Goal: Information Seeking & Learning: Learn about a topic

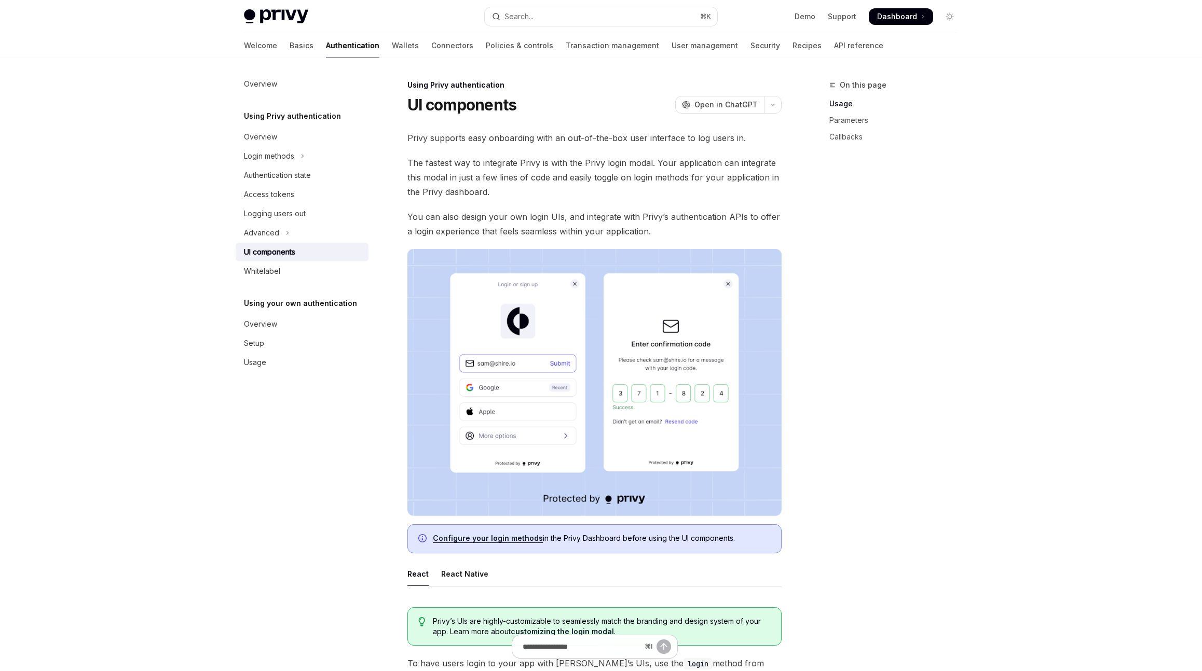
type textarea "*"
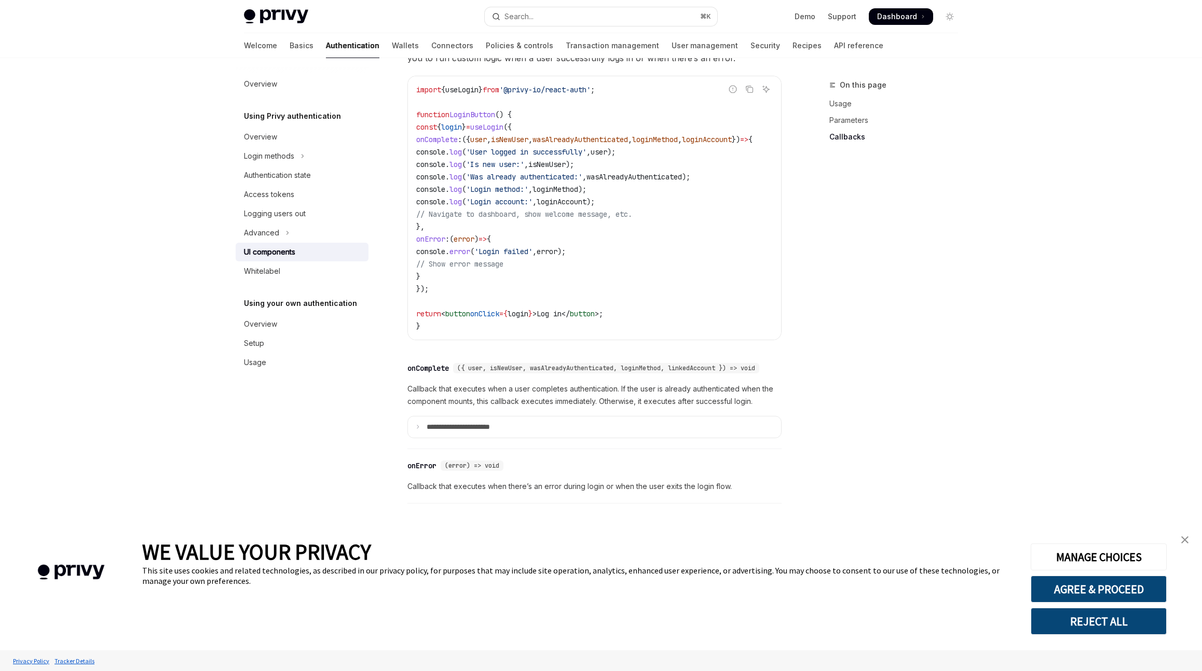
scroll to position [1307, 0]
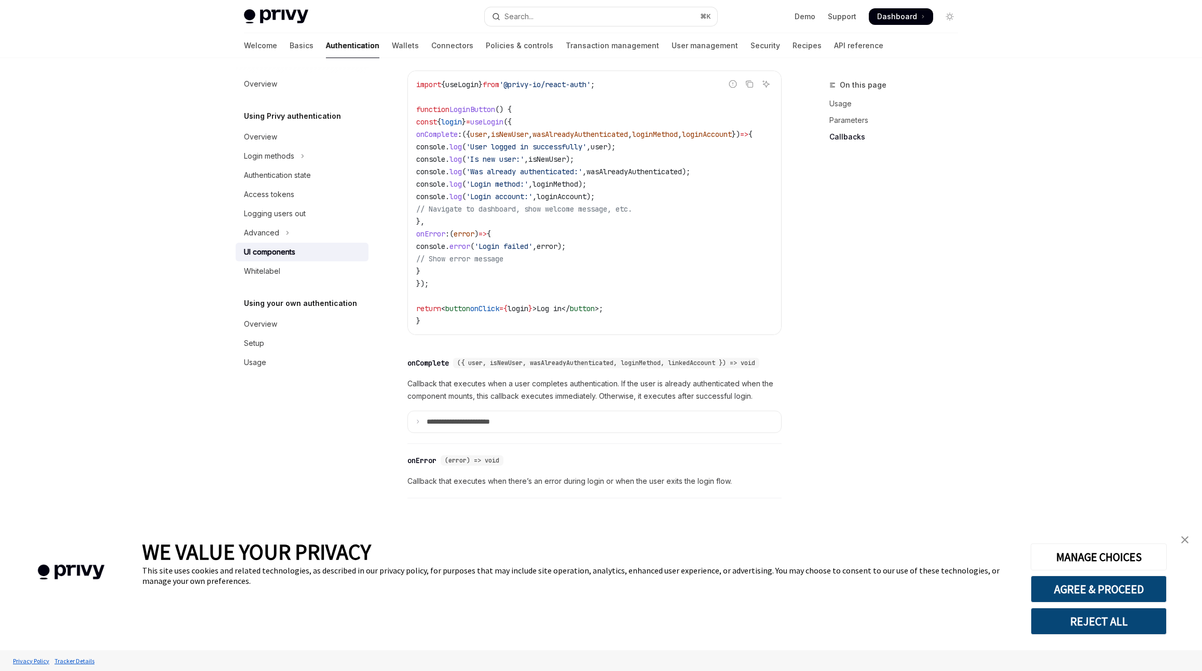
click at [1136, 630] on button "REJECT ALL" at bounding box center [1099, 621] width 136 height 27
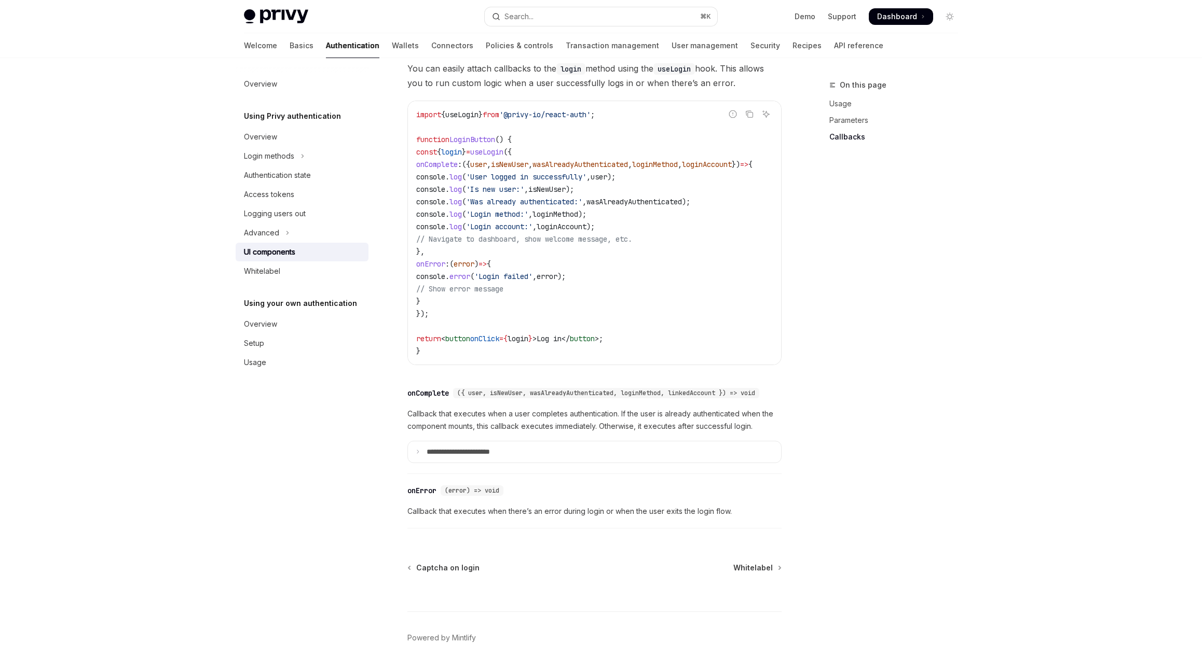
scroll to position [1136, 0]
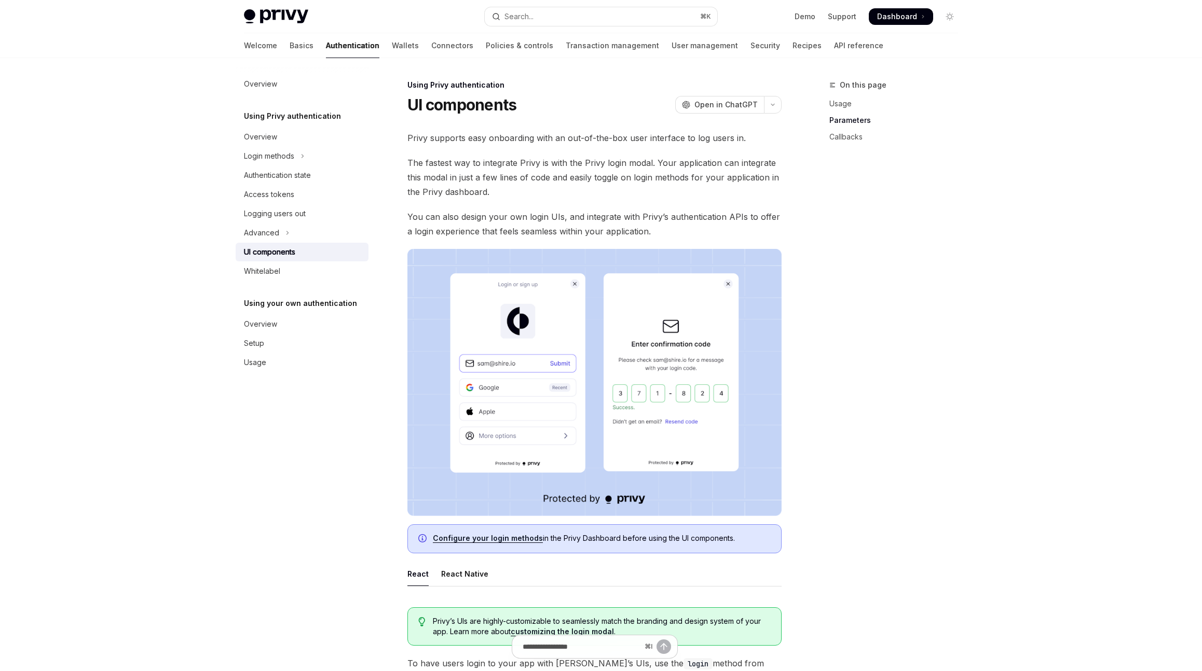
scroll to position [1062, 0]
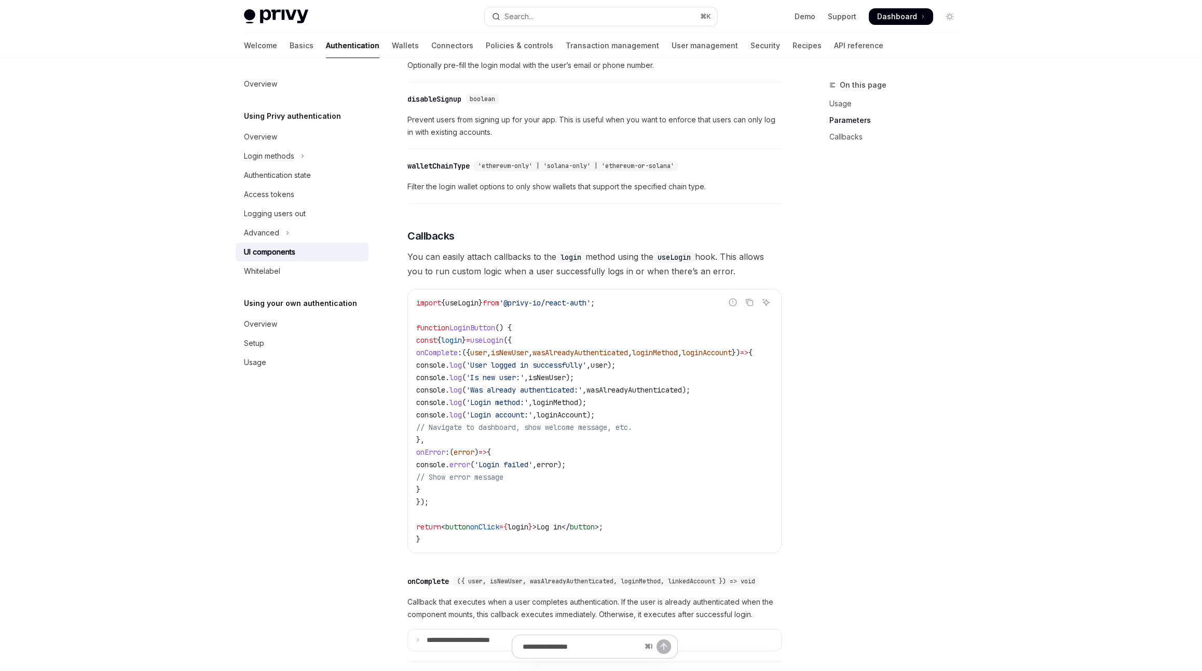
click at [904, 13] on span "Dashboard" at bounding box center [897, 16] width 40 height 10
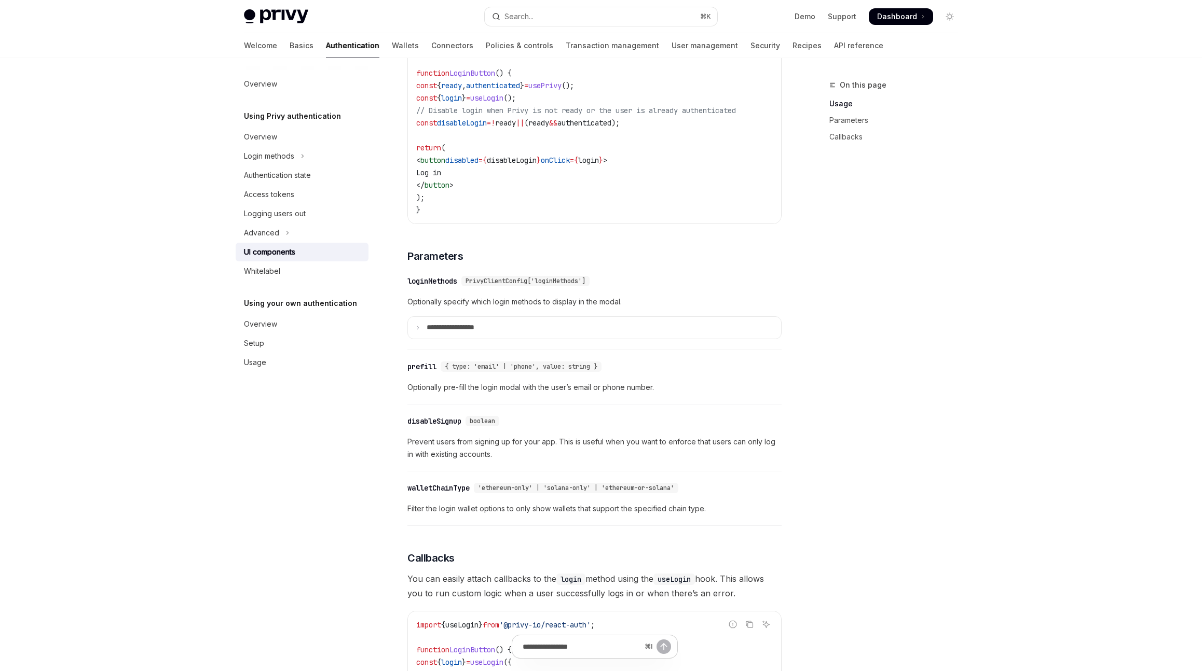
scroll to position [719, 0]
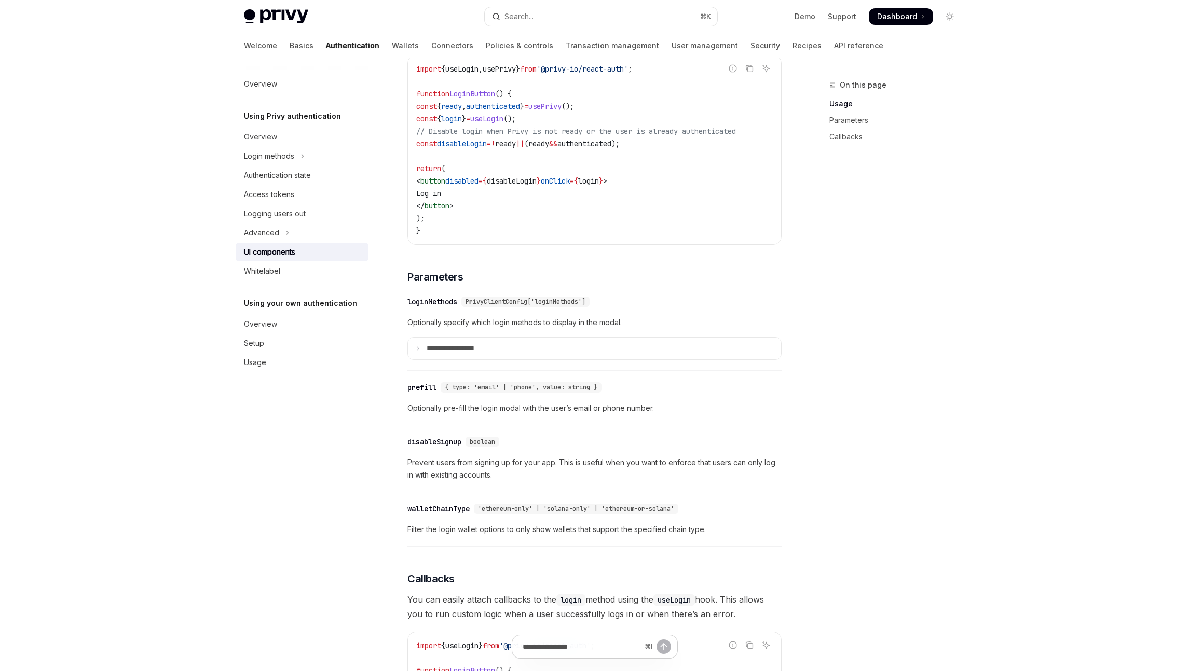
click at [542, 130] on code "import { useLogin , usePrivy } from '@privy-io/react-auth' ; function LoginButt…" at bounding box center [594, 150] width 357 height 174
click at [541, 128] on code "import { useLogin , usePrivy } from '@privy-io/react-auth' ; function LoginButt…" at bounding box center [594, 150] width 357 height 174
copy code "const { login } = useLogin ();"
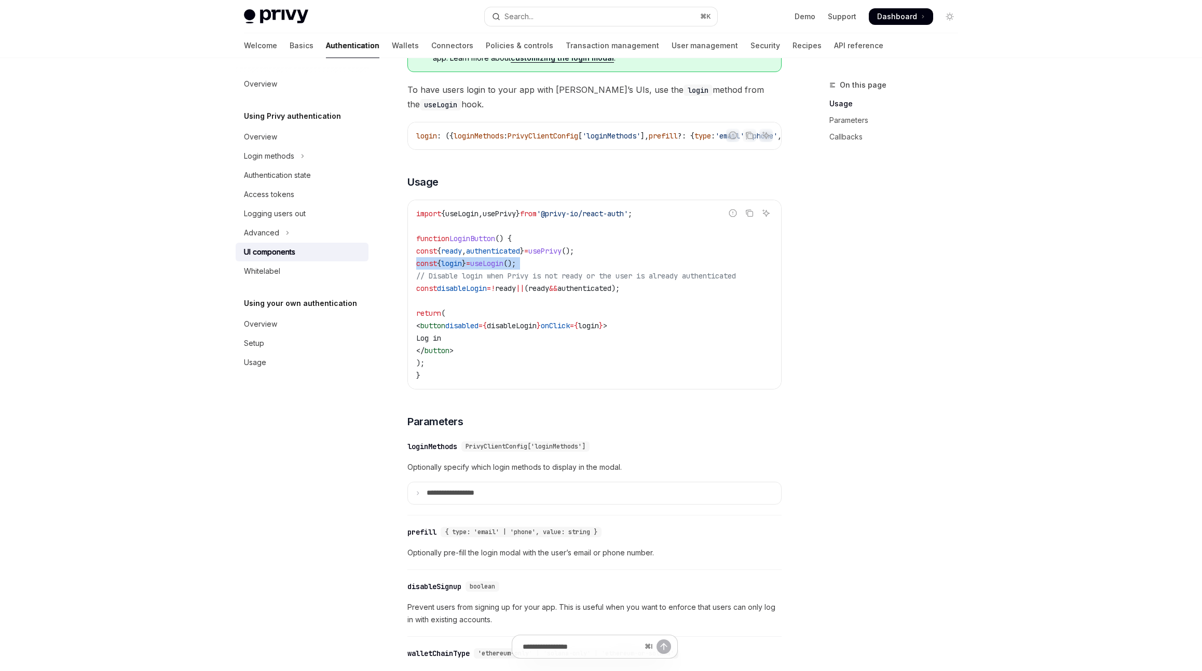
scroll to position [530, 0]
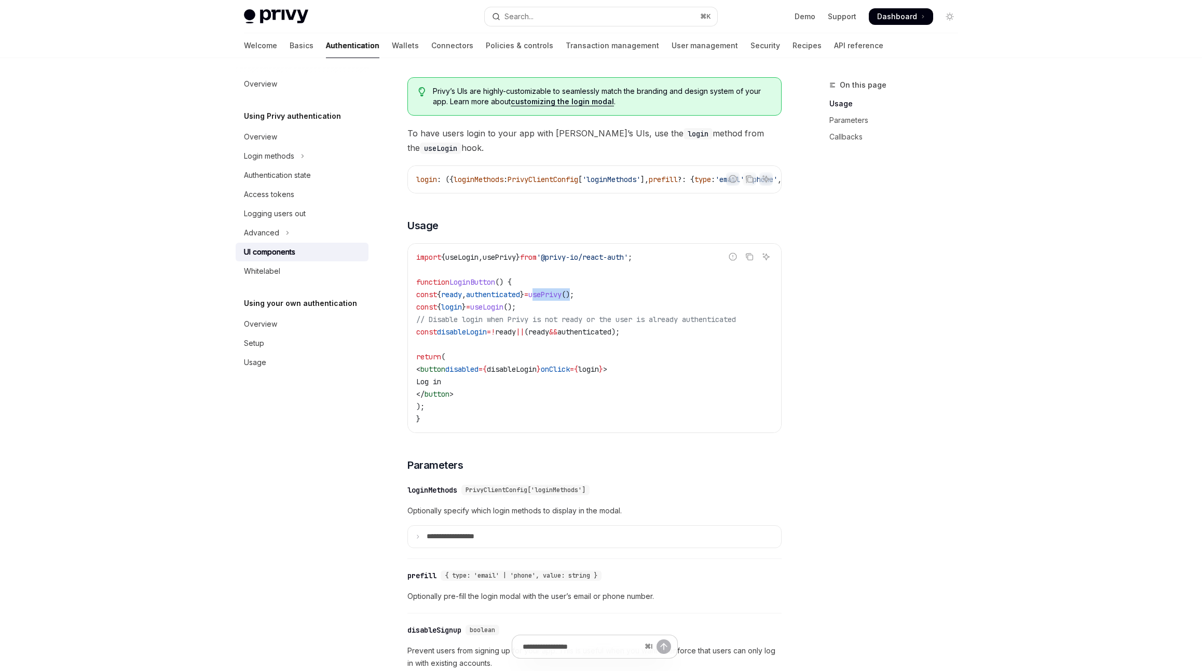
drag, startPoint x: 572, startPoint y: 300, endPoint x: 615, endPoint y: 293, distance: 43.2
click at [615, 293] on code "import { useLogin , usePrivy } from '@privy-io/react-auth' ; function LoginButt…" at bounding box center [594, 338] width 357 height 174
copy span "usePrivy ()"
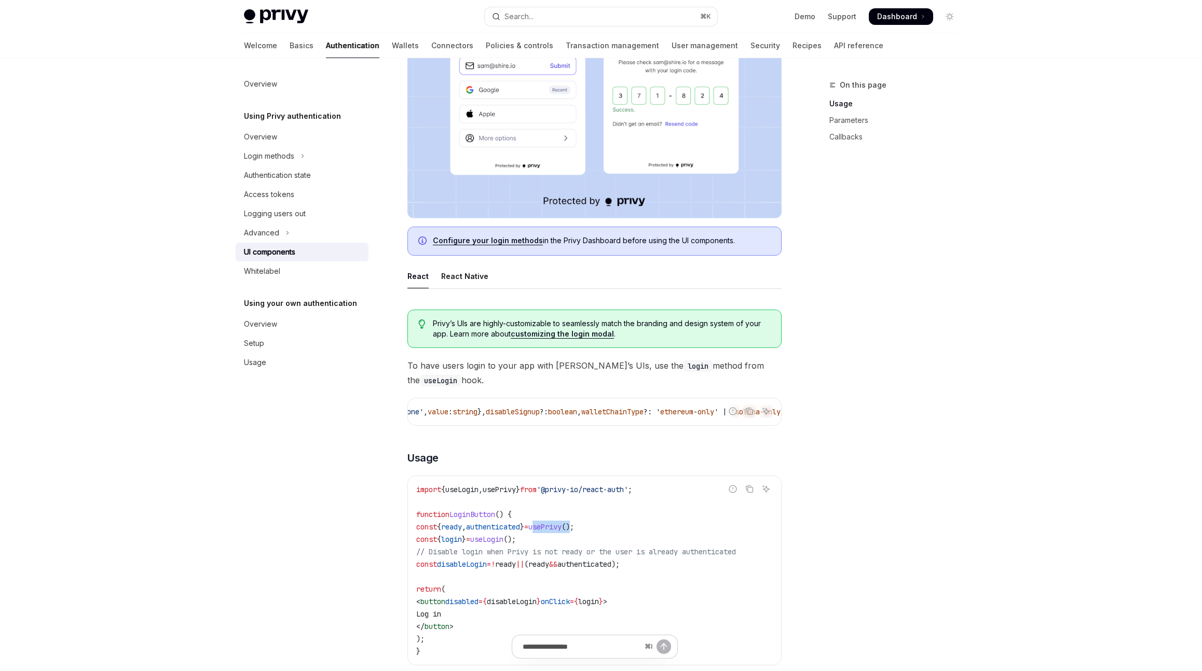
scroll to position [0, 0]
click at [640, 423] on div "login : ({ loginMethods : PrivyClientConfig [ 'loginMethods' ], prefill ?: { ty…" at bounding box center [594, 412] width 373 height 27
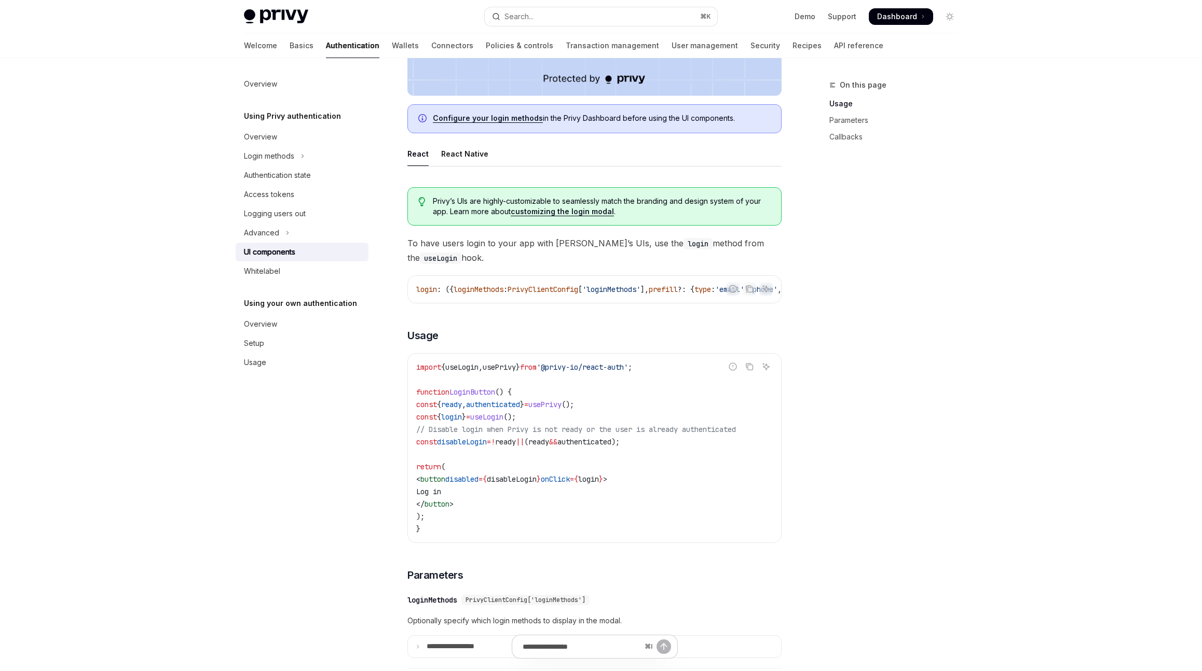
scroll to position [437, 0]
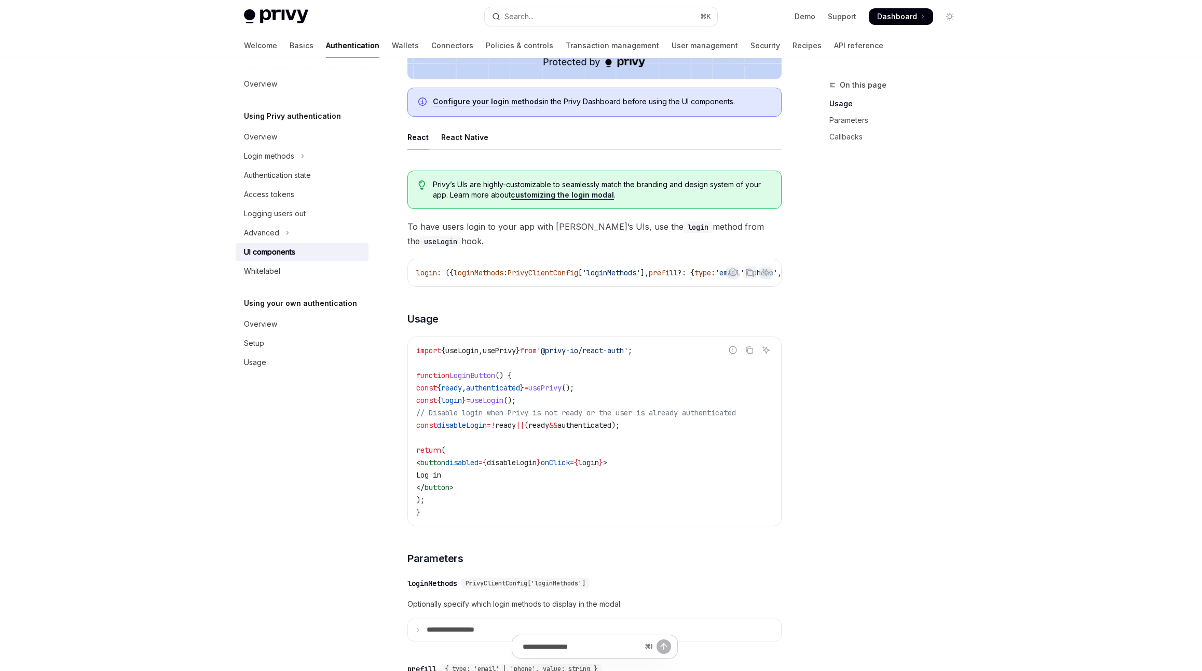
click at [520, 393] on span "authenticated" at bounding box center [493, 387] width 54 height 9
copy code "const { ready , authenticated } = usePrivy ();"
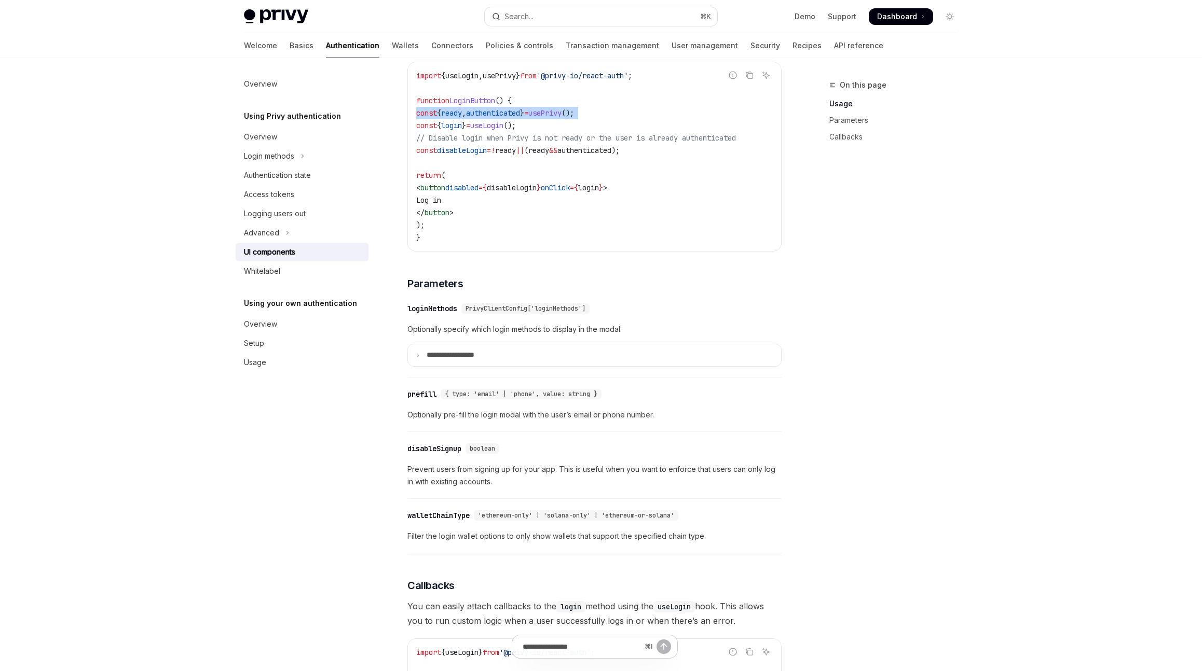
scroll to position [720, 0]
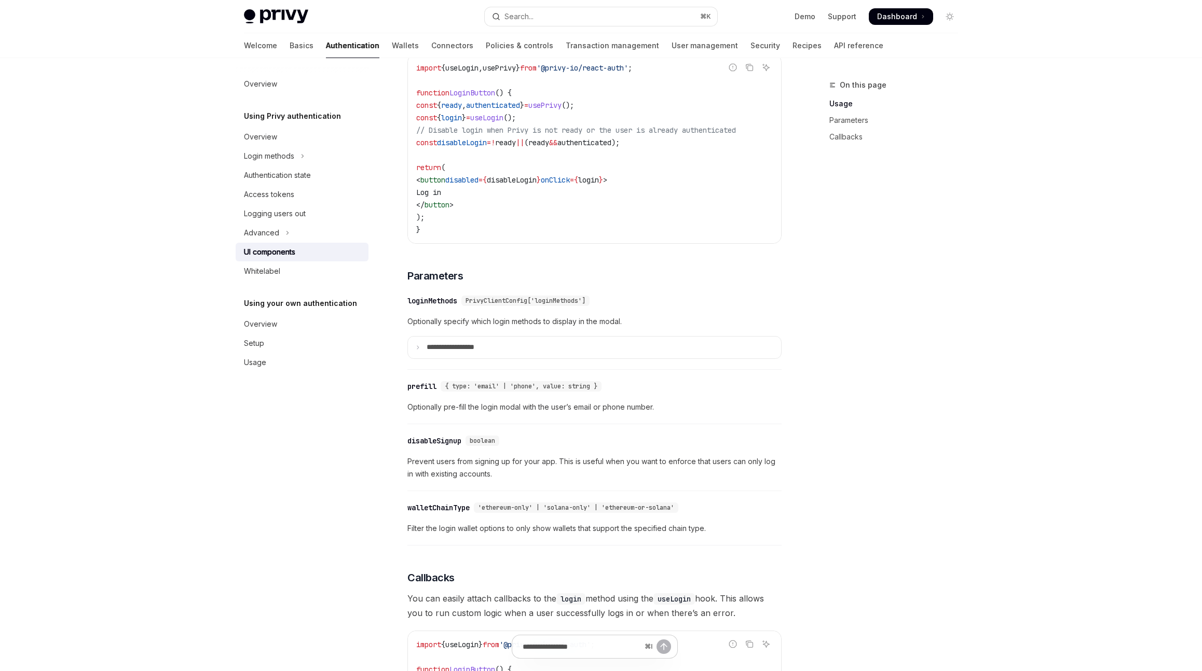
click at [474, 370] on div "**********" at bounding box center [594, 330] width 374 height 80
click at [476, 359] on summary "**********" at bounding box center [594, 348] width 373 height 22
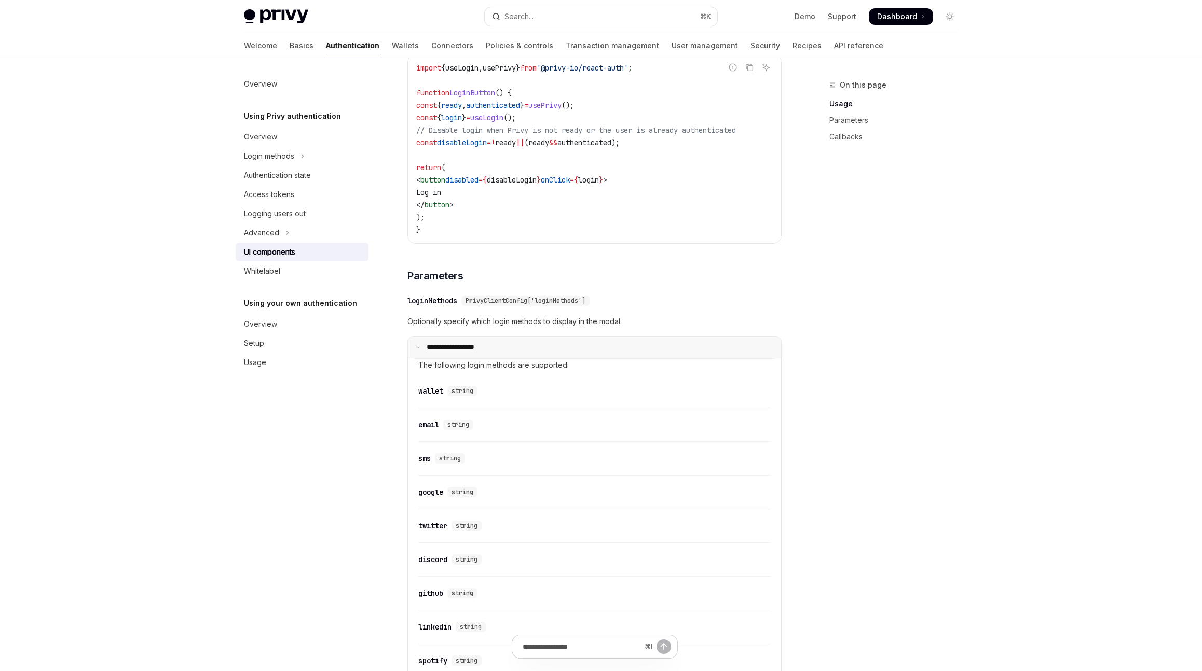
click at [502, 359] on summary "**********" at bounding box center [594, 348] width 373 height 22
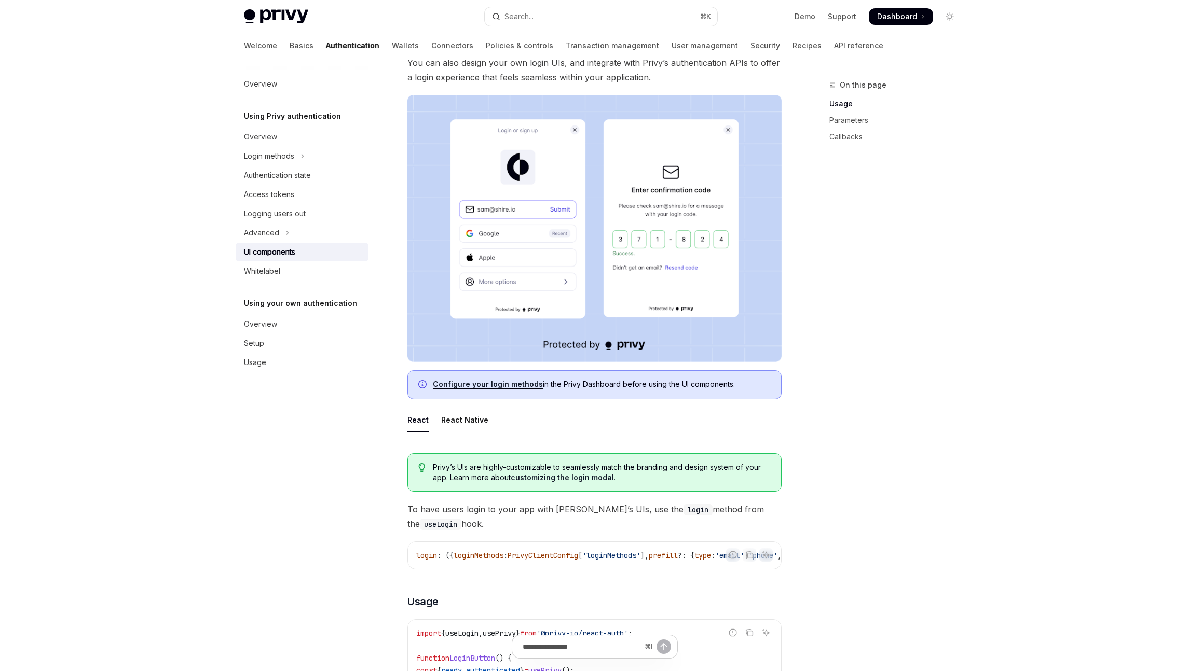
scroll to position [219, 0]
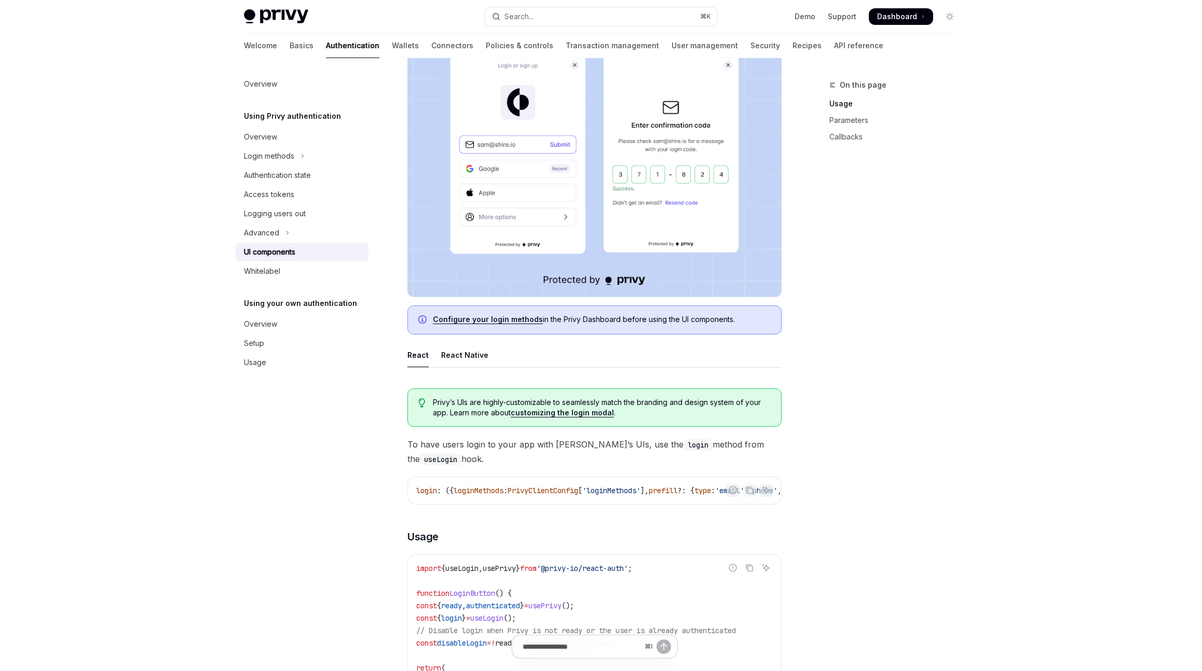
click at [543, 325] on div "Configure your login methods in the Privy Dashboard before using the UI compone…" at bounding box center [602, 319] width 338 height 11
click at [534, 322] on link "Configure your login methods" at bounding box center [488, 319] width 110 height 9
type textarea "*"
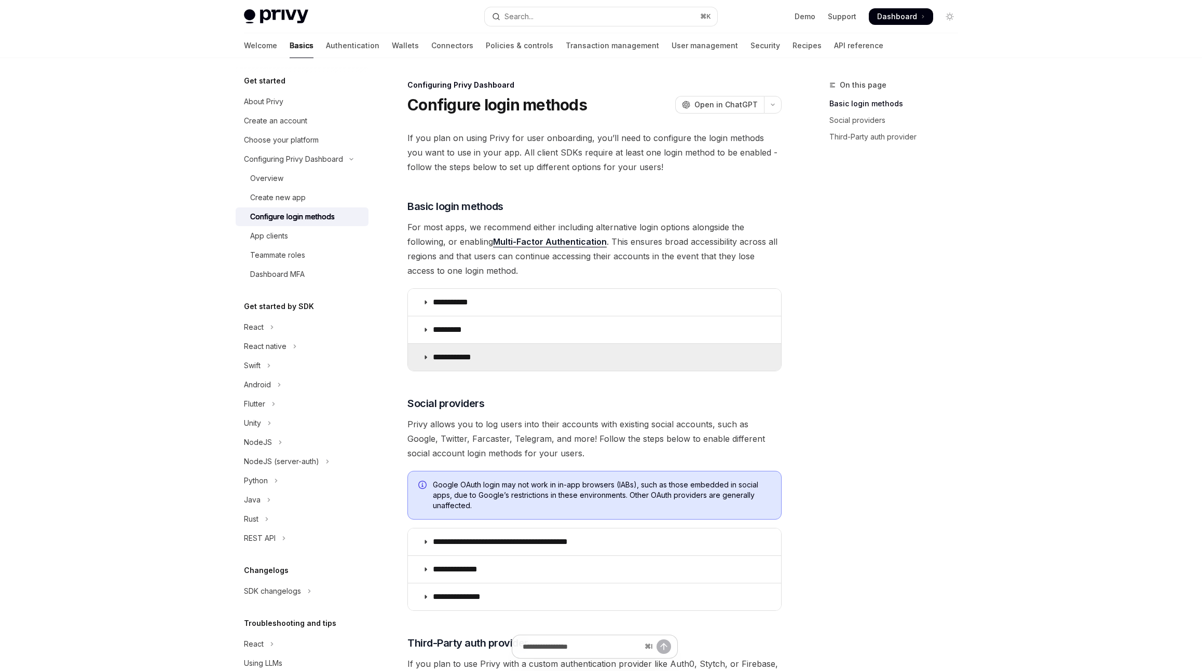
click at [557, 352] on summary "**********" at bounding box center [594, 357] width 373 height 27
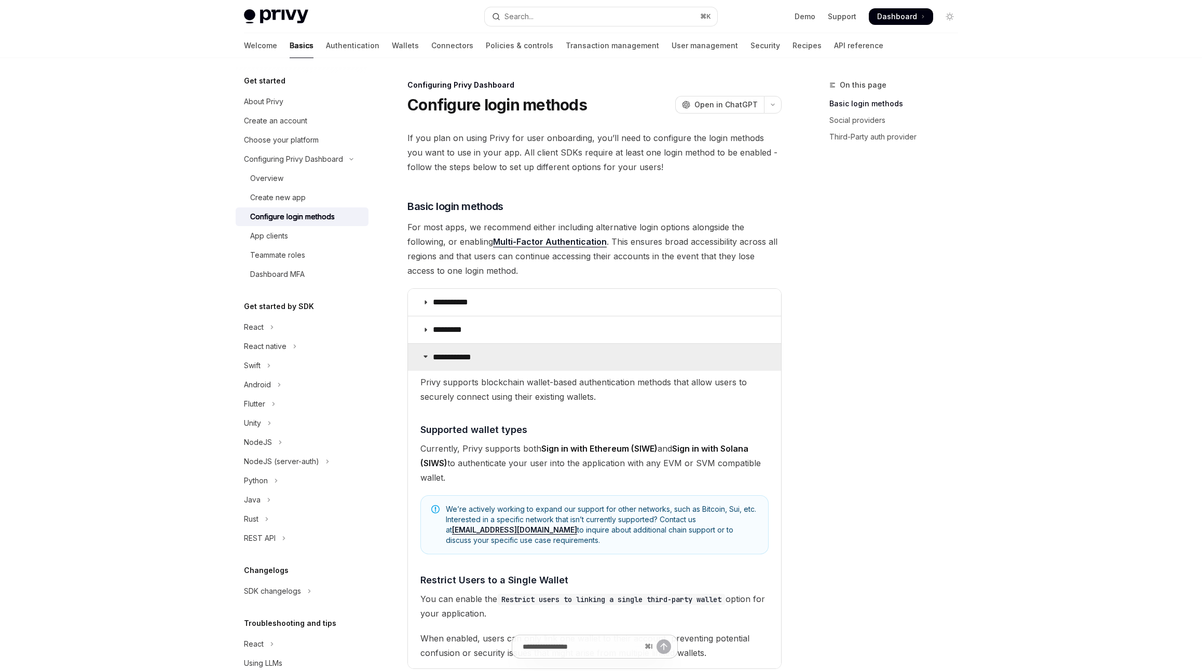
click at [557, 352] on summary "**********" at bounding box center [594, 357] width 373 height 27
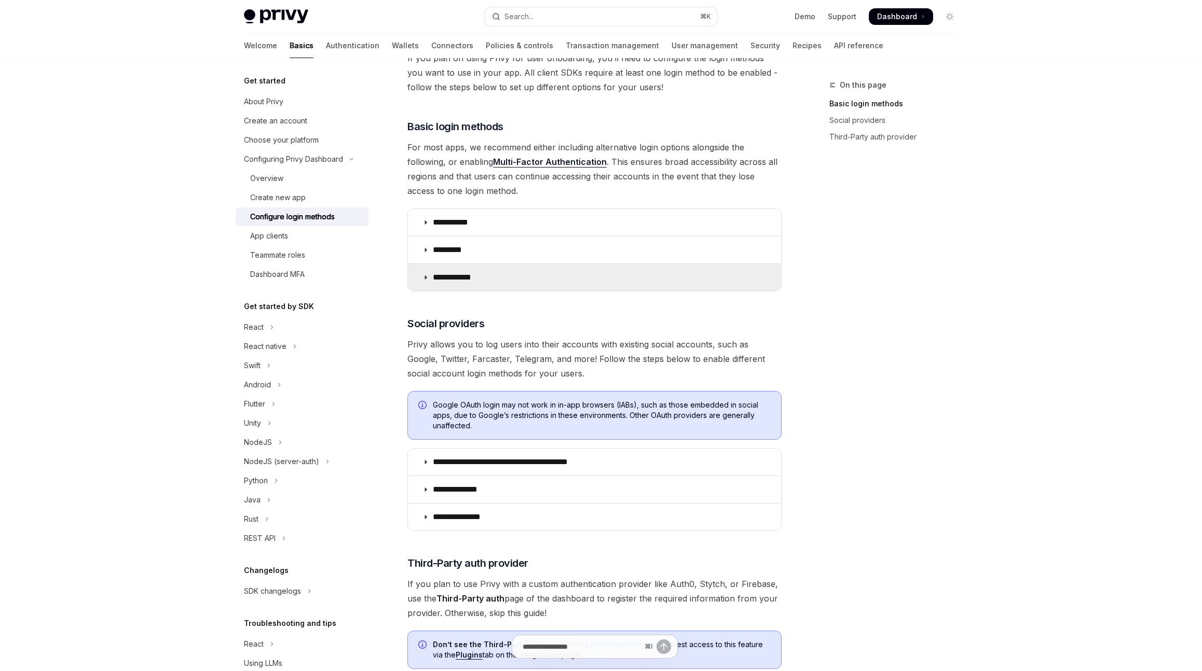
scroll to position [159, 0]
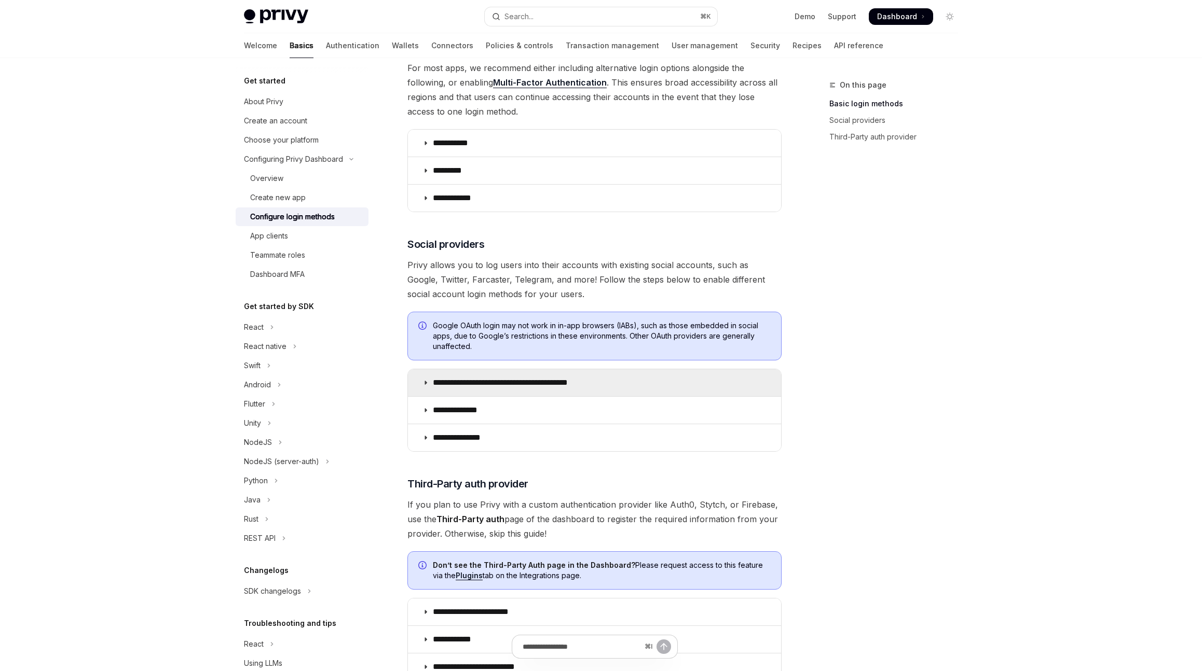
click at [534, 381] on p "**********" at bounding box center [518, 383] width 171 height 10
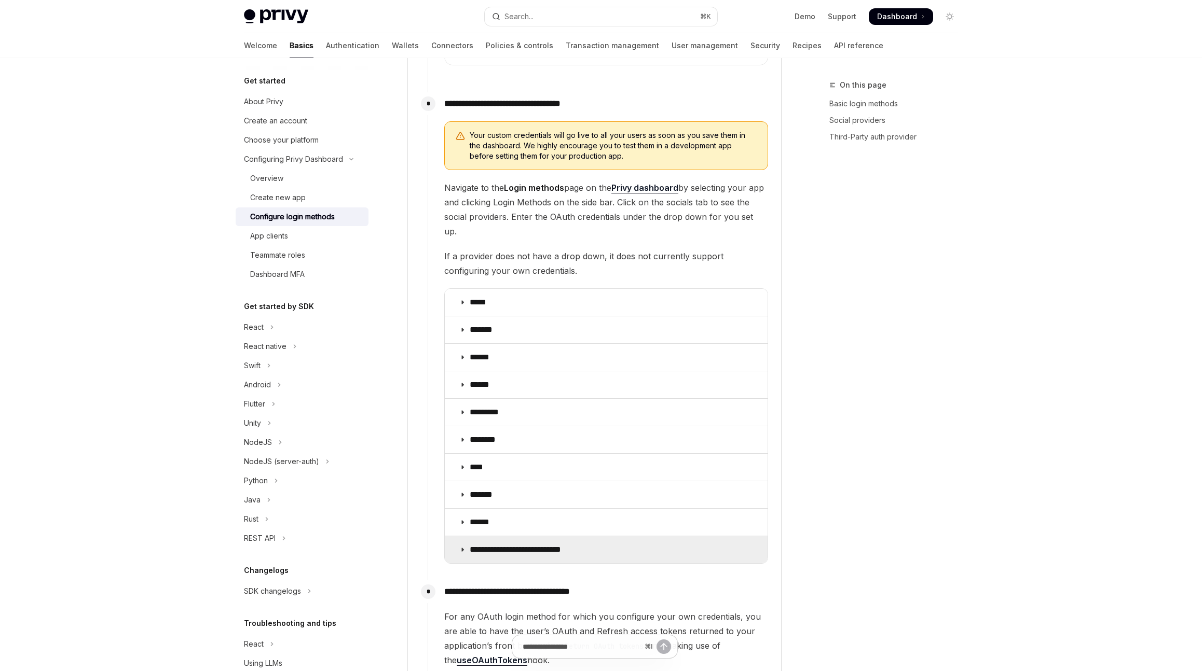
scroll to position [1025, 0]
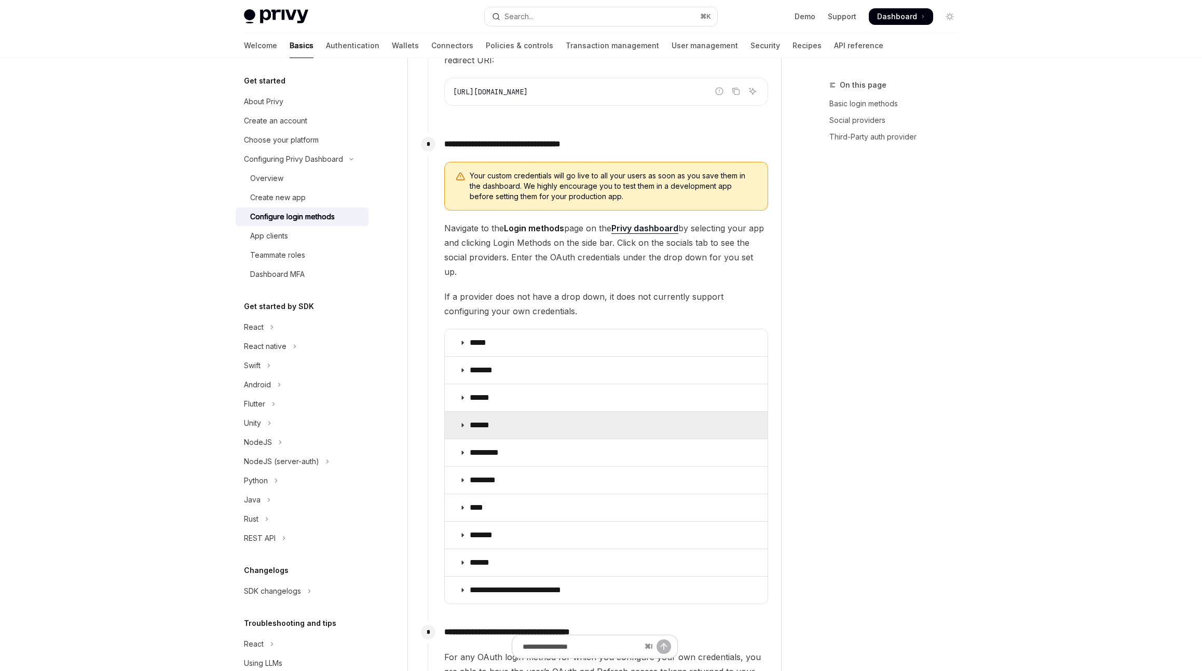
click at [504, 412] on summary "******" at bounding box center [606, 425] width 323 height 27
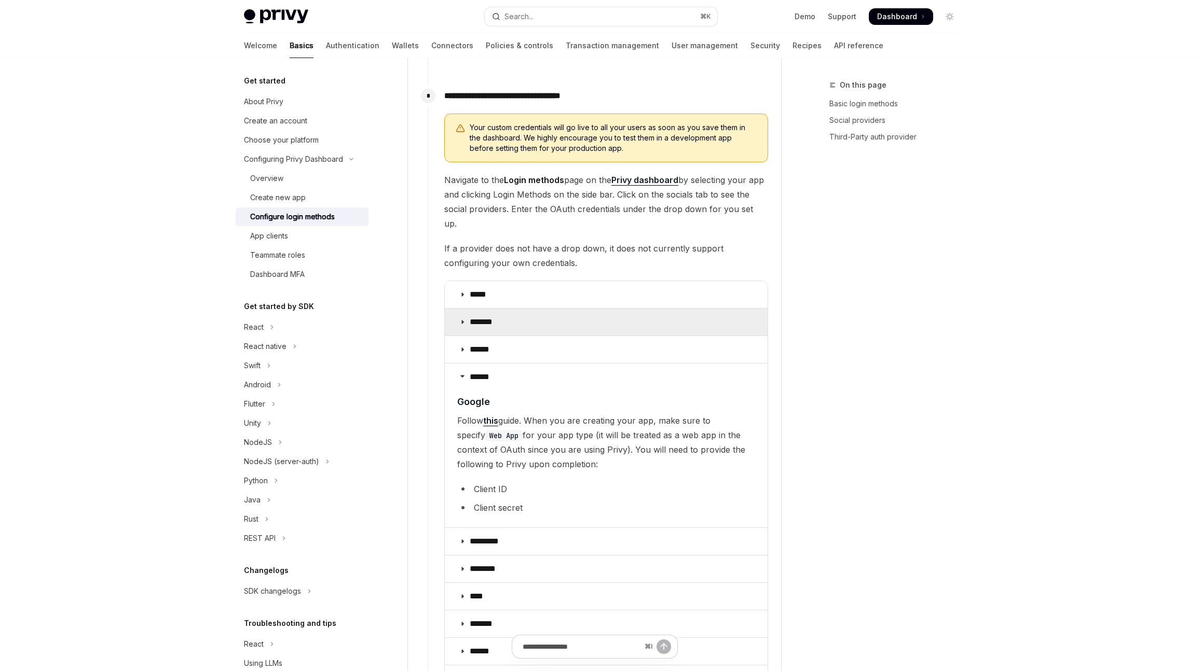
scroll to position [1074, 0]
click at [516, 17] on div "Search..." at bounding box center [518, 16] width 29 height 12
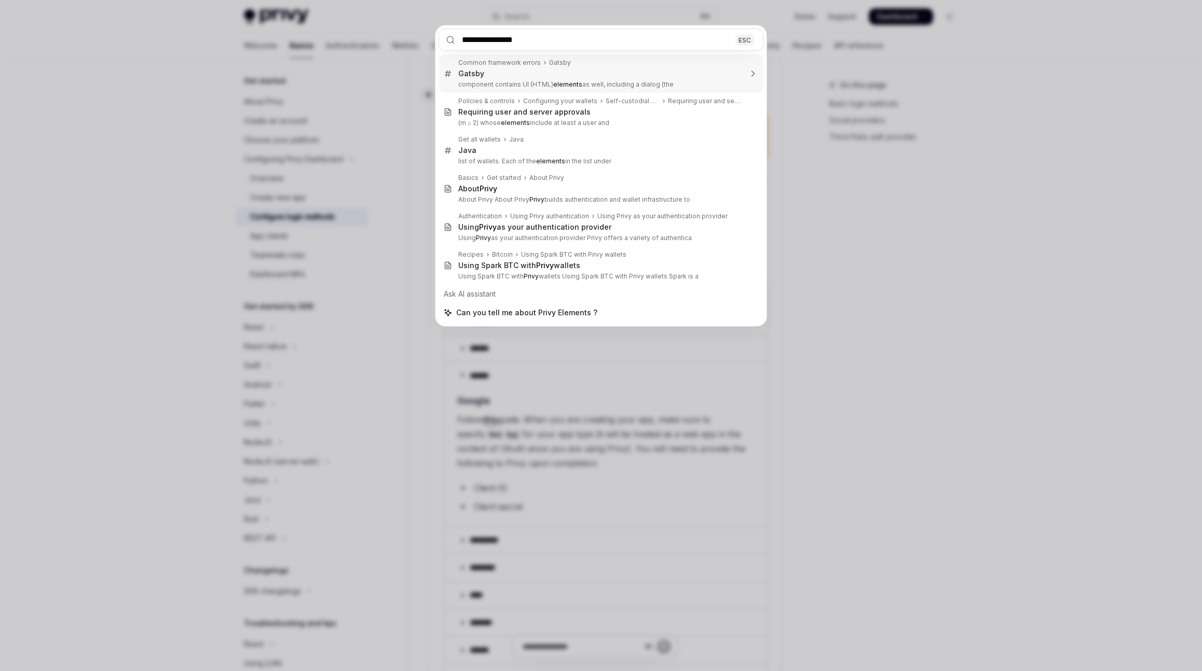
click at [556, 39] on input "**********" at bounding box center [600, 40] width 325 height 22
type input "**********"
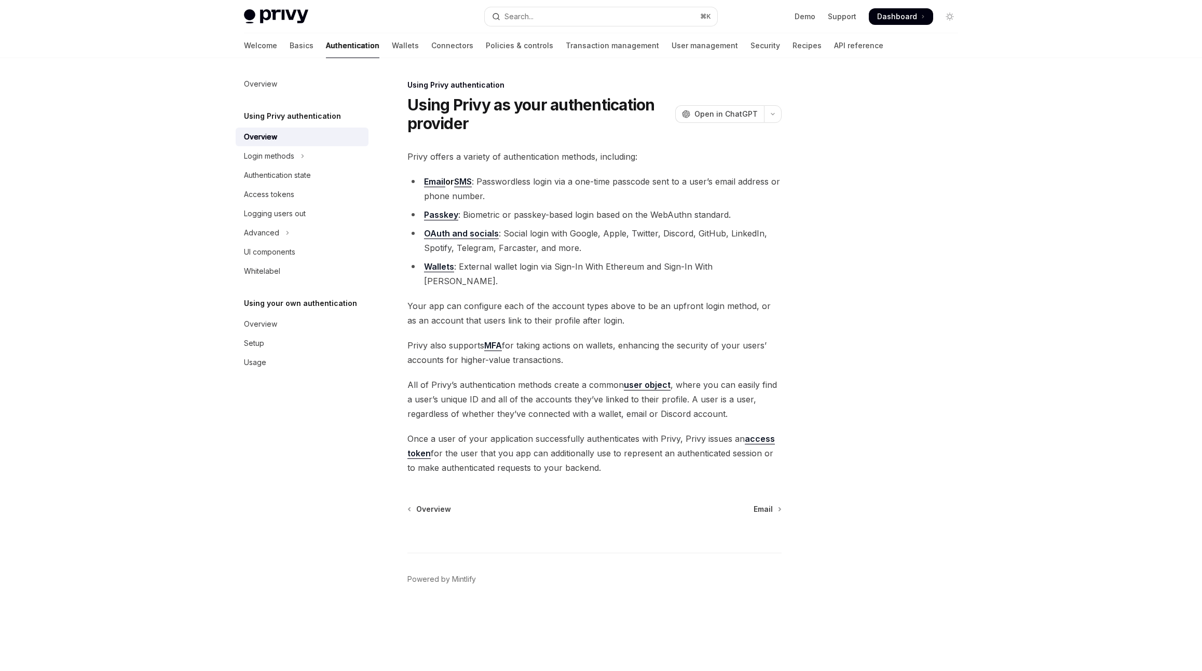
click at [761, 487] on div "Using Privy authentication Using Privy as your authentication provider OpenAI O…" at bounding box center [497, 375] width 573 height 593
click at [761, 504] on span "Email" at bounding box center [762, 509] width 19 height 10
type textarea "*"
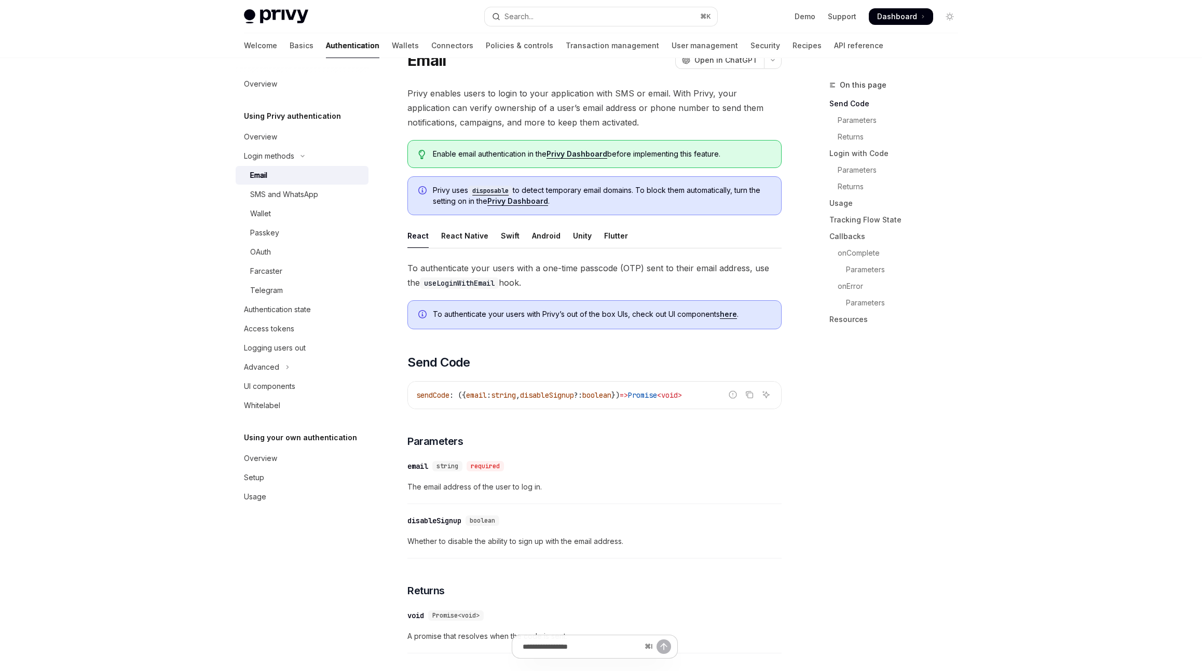
scroll to position [59, 0]
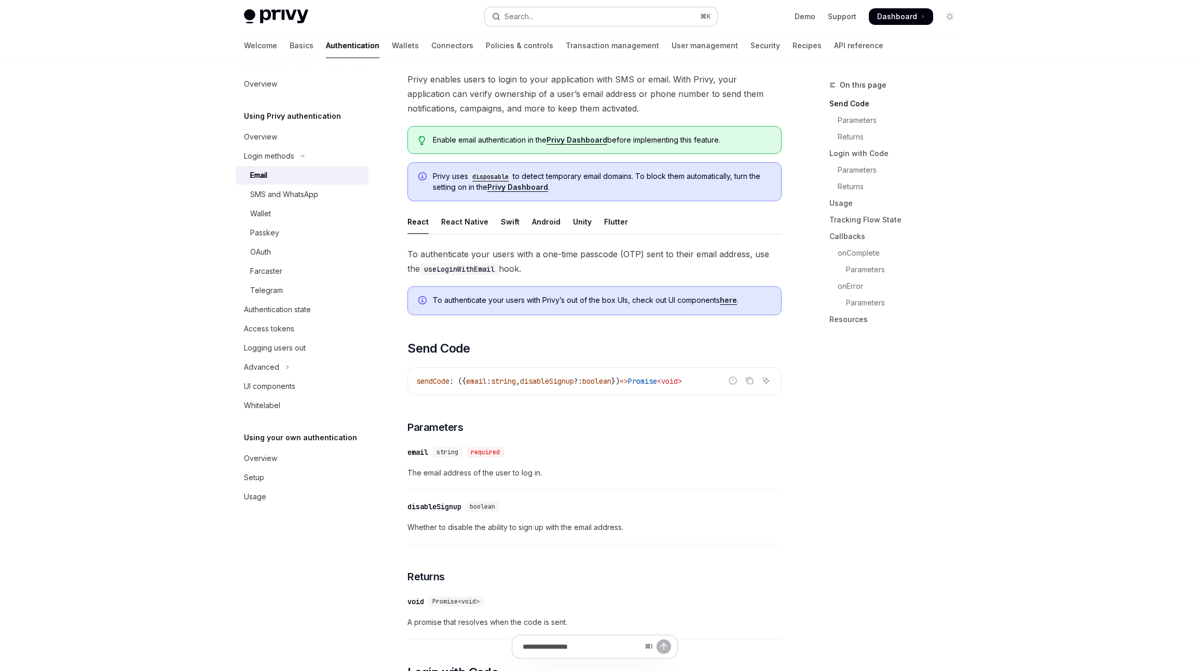
click at [529, 18] on div "Search..." at bounding box center [518, 16] width 29 height 12
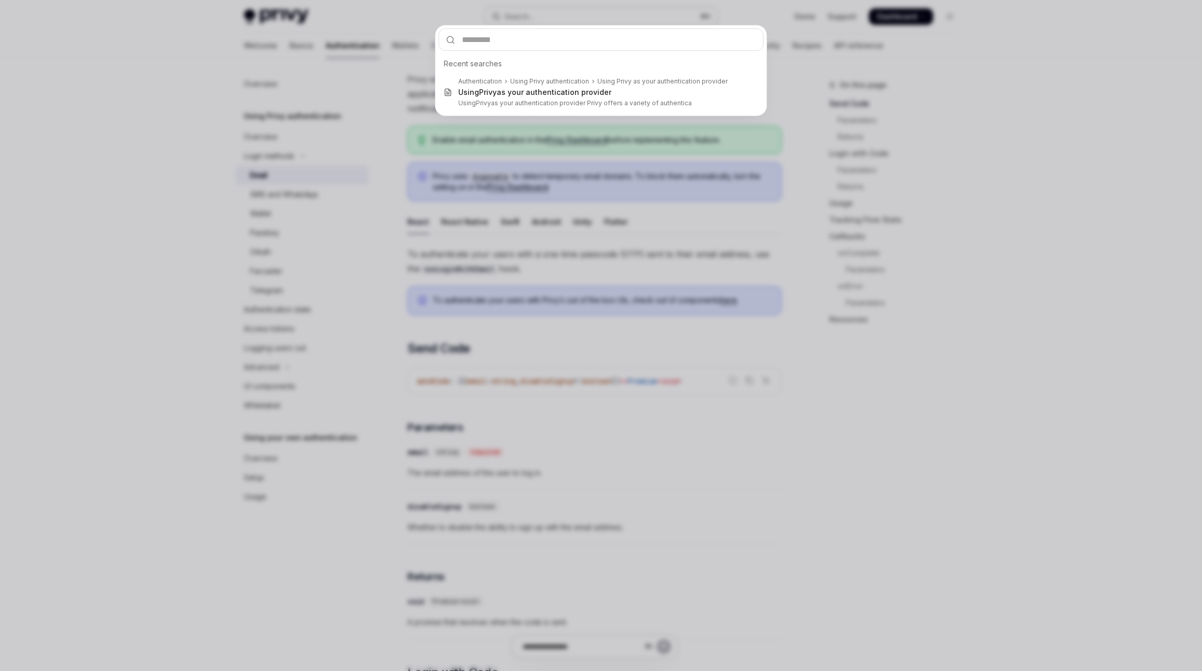
type input "**********"
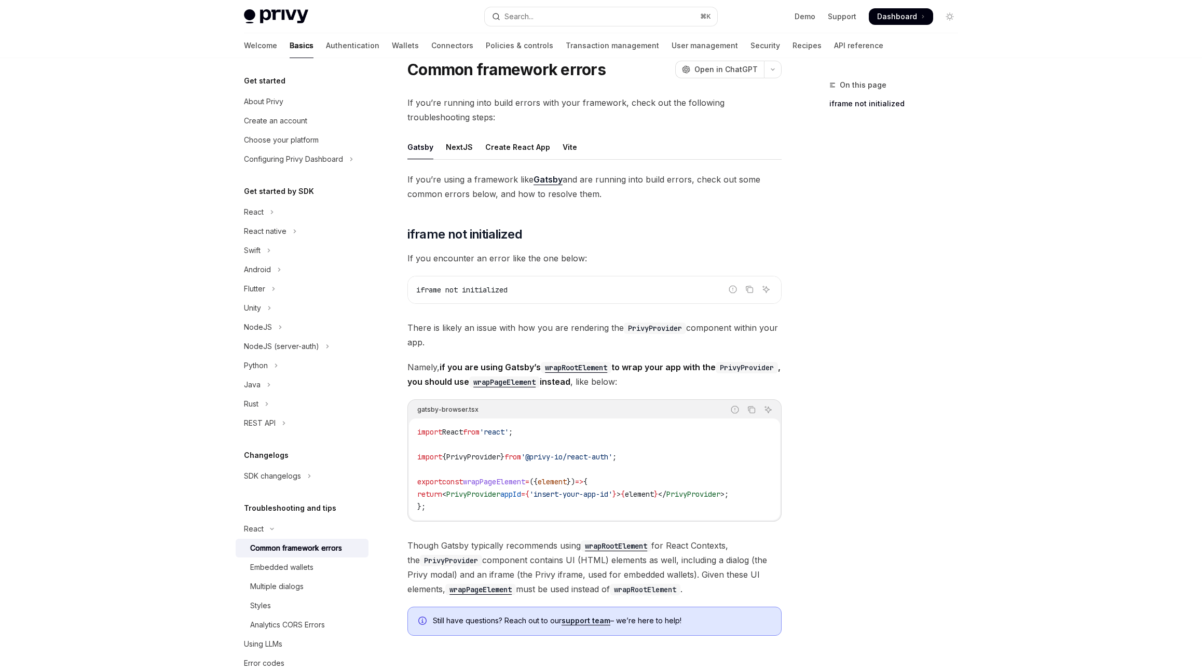
scroll to position [26, 0]
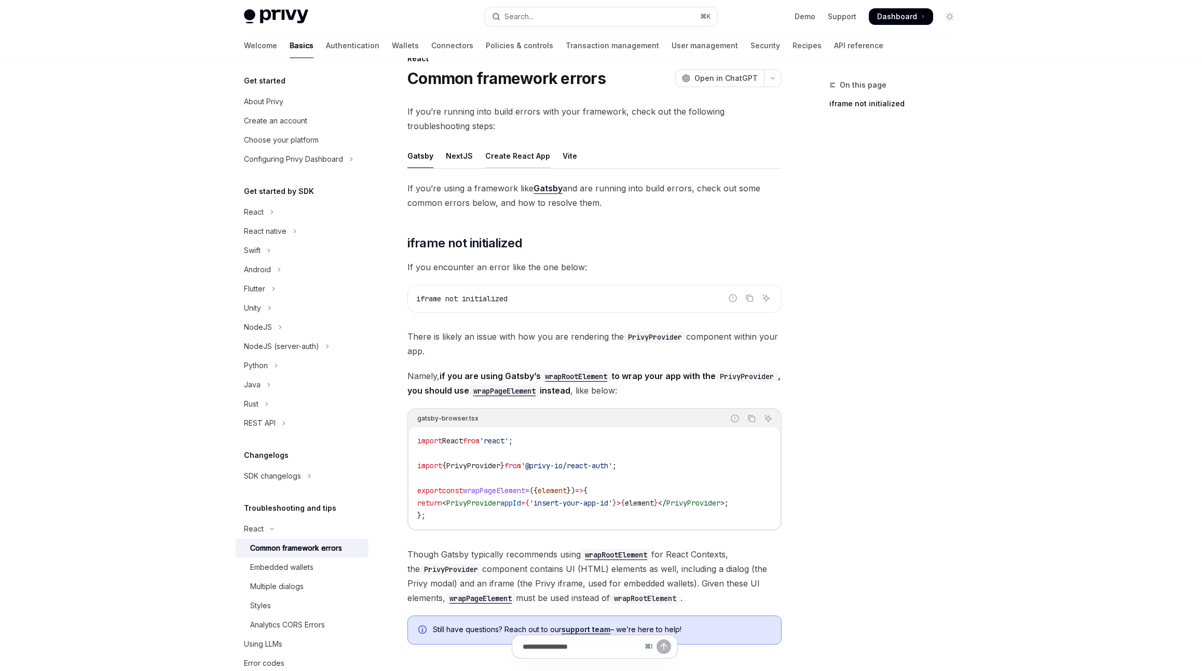
click at [510, 159] on div "Create React App" at bounding box center [517, 156] width 65 height 24
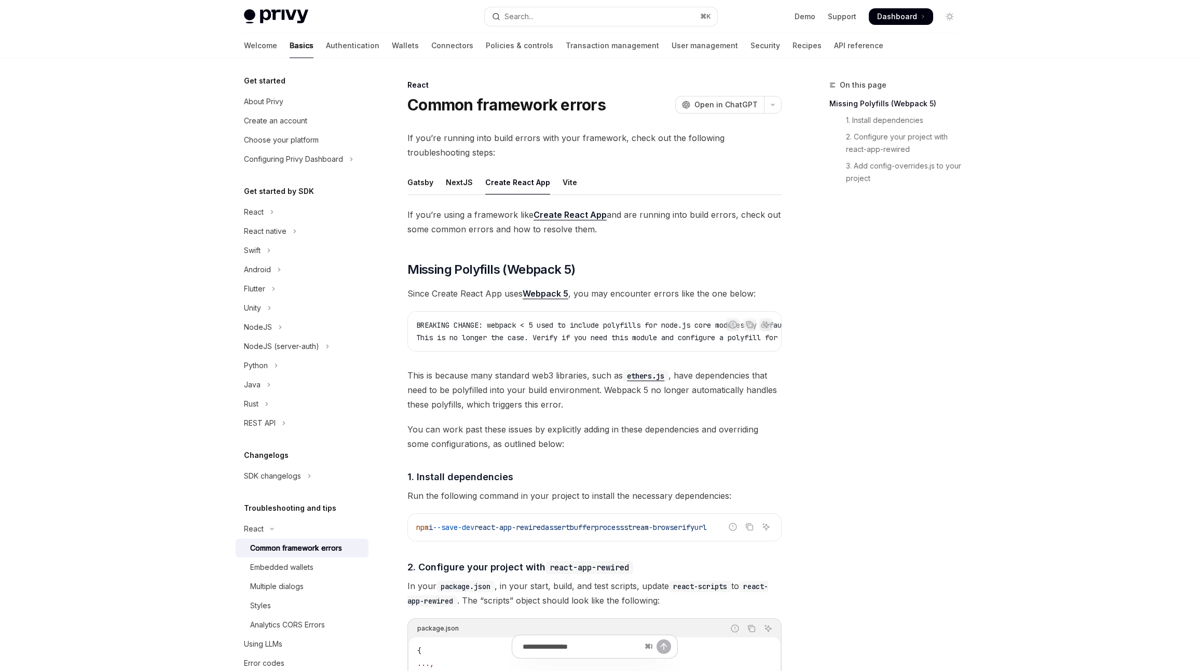
click at [575, 190] on ul "Gatsby NextJS Create React App Vite" at bounding box center [594, 182] width 374 height 25
click at [570, 188] on div "Vite" at bounding box center [570, 182] width 15 height 24
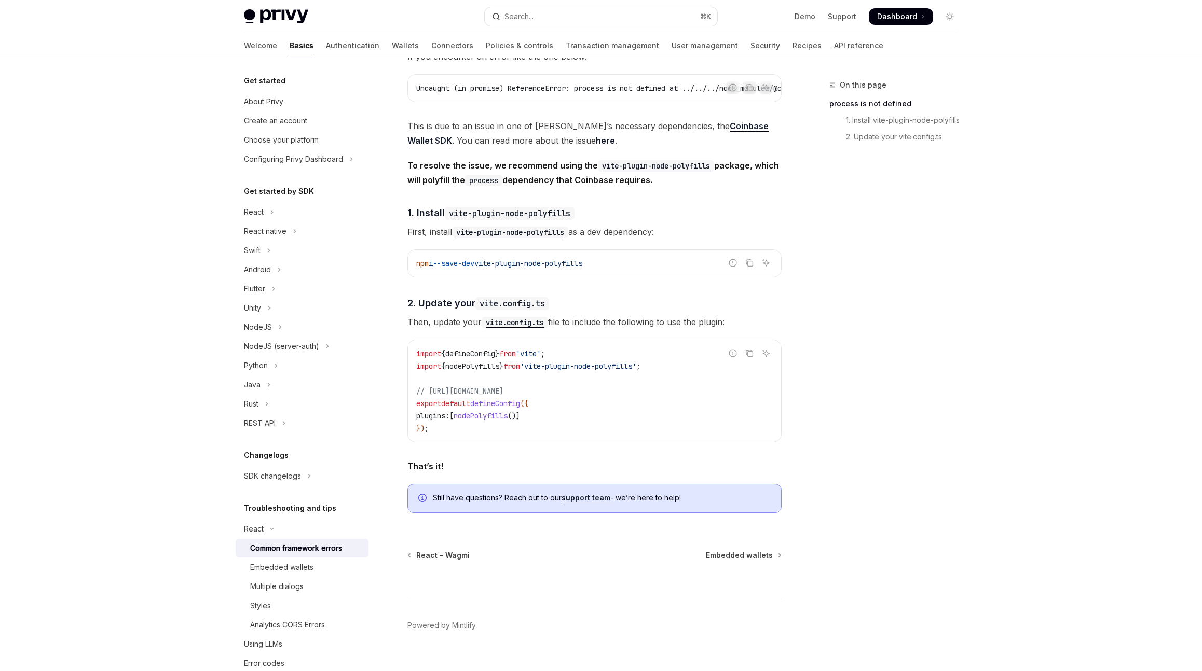
scroll to position [255, 0]
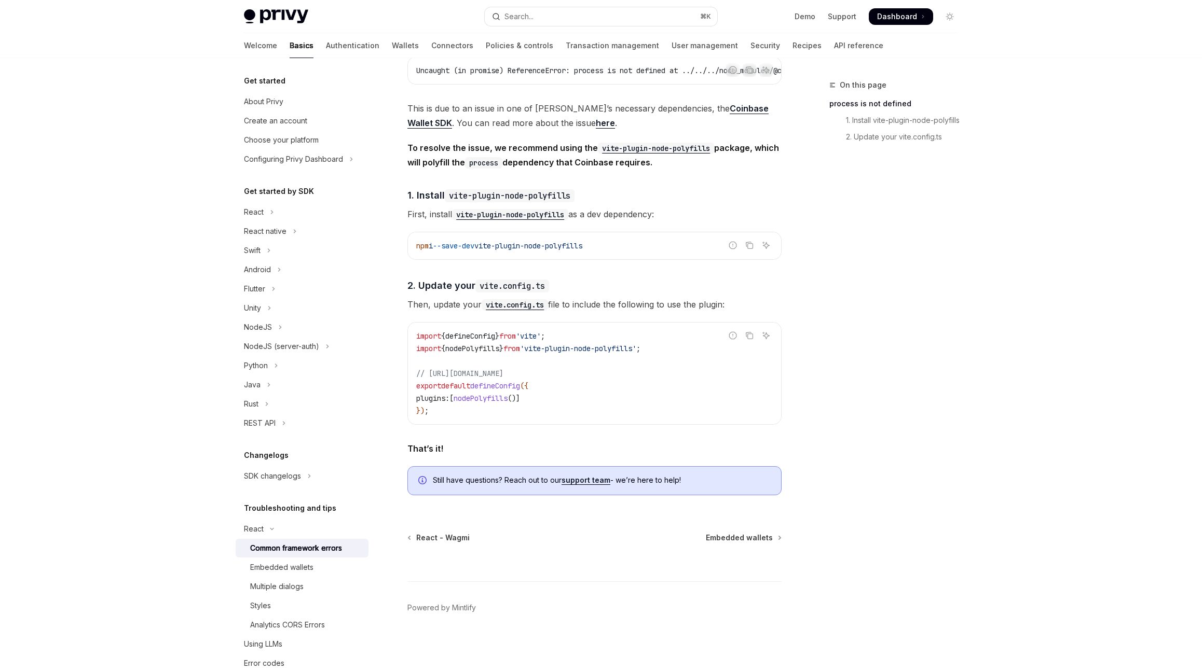
click at [272, 15] on img at bounding box center [276, 16] width 64 height 15
type textarea "*"
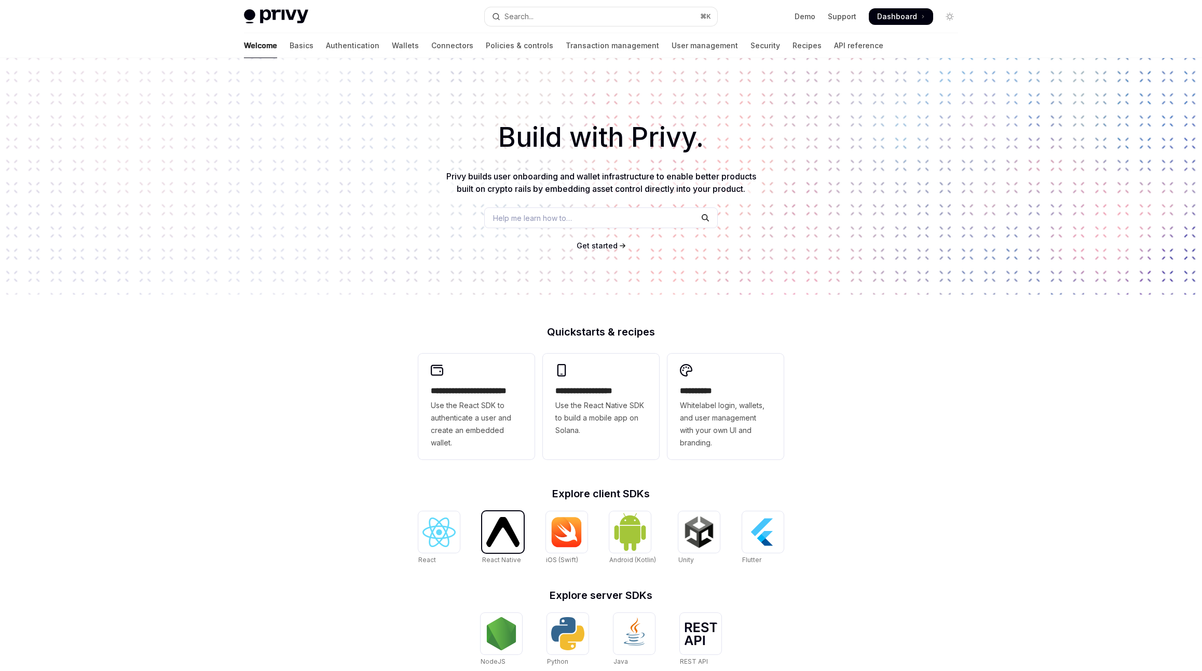
click at [500, 546] on img at bounding box center [502, 532] width 33 height 30
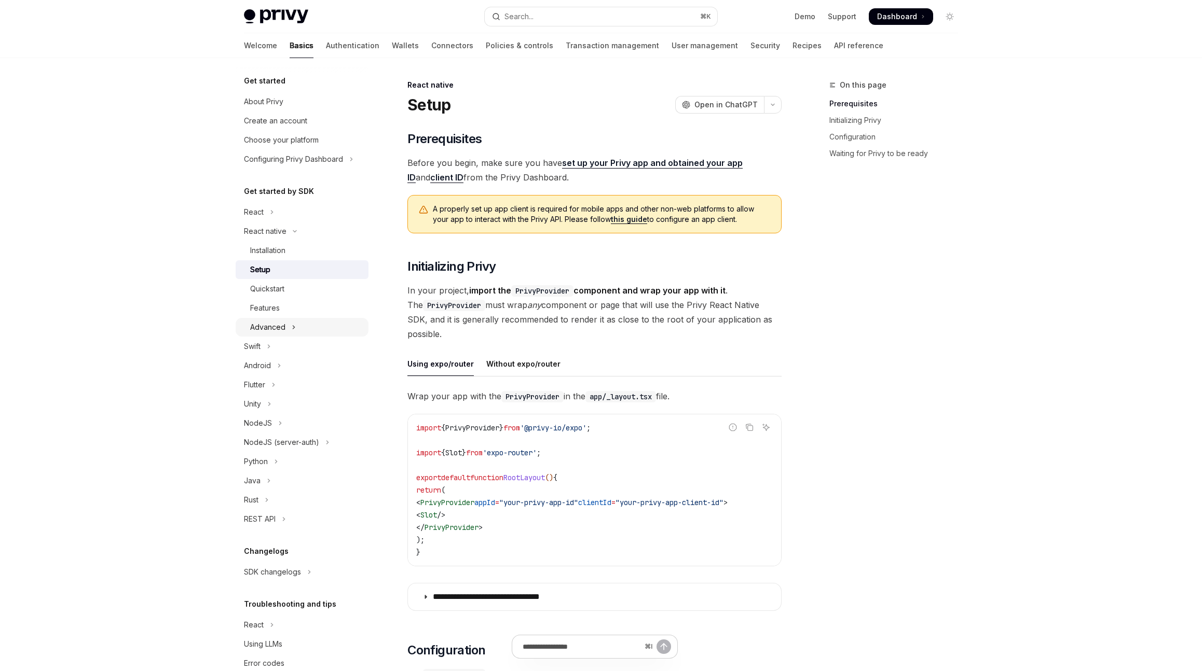
click at [304, 323] on button "Advanced" at bounding box center [302, 327] width 133 height 19
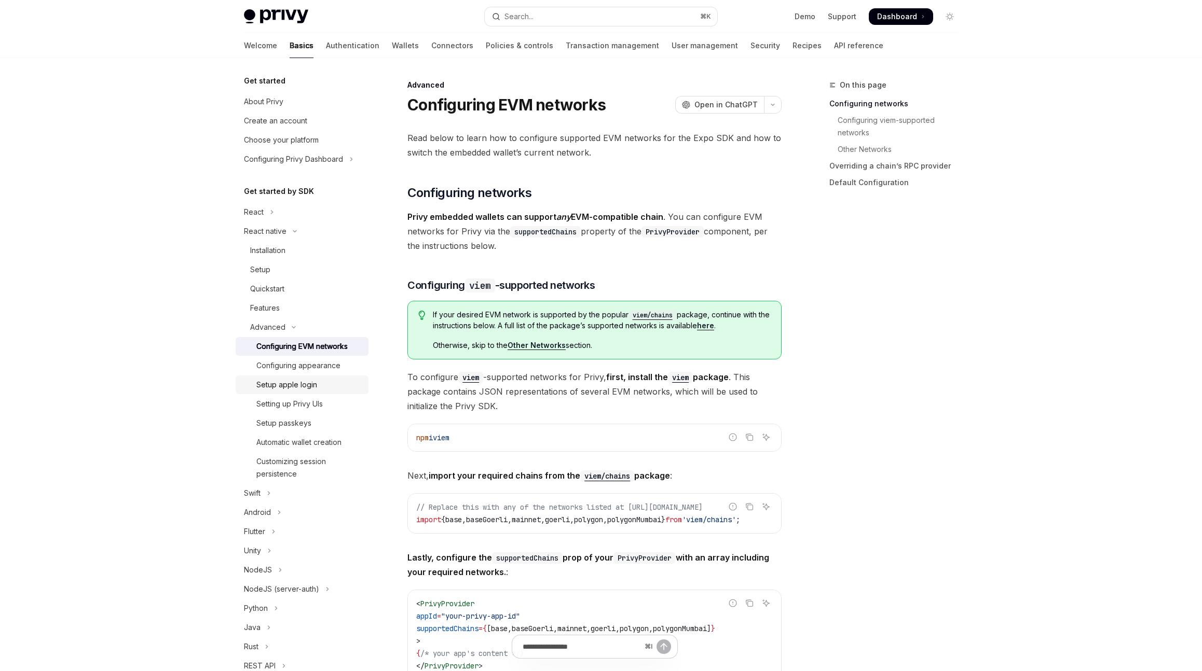
click at [294, 384] on div "Setup apple login" at bounding box center [286, 385] width 61 height 12
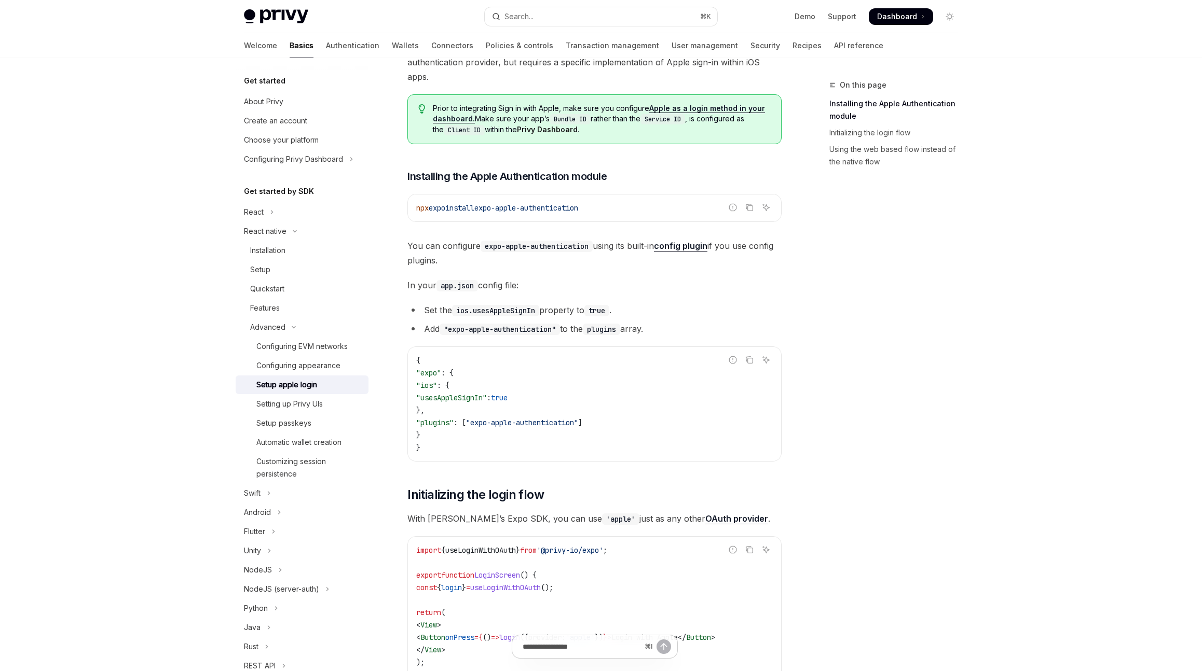
scroll to position [91, 0]
click at [326, 363] on div "Configuring appearance" at bounding box center [298, 366] width 84 height 12
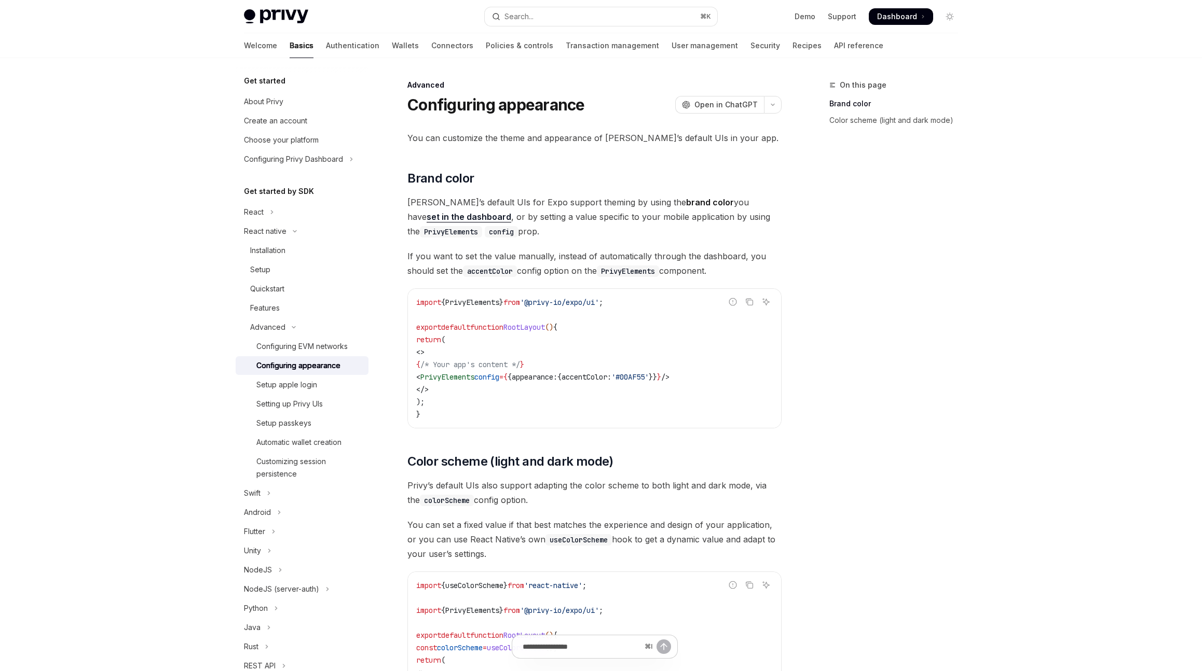
drag, startPoint x: 504, startPoint y: 377, endPoint x: 442, endPoint y: 376, distance: 62.3
click at [442, 376] on span "< PrivyElements config = { { appearance: { accentColor: '#00AF55' }} } />" at bounding box center [542, 377] width 253 height 9
copy span "< PrivyElements"
click at [570, 306] on span "'@privy-io/expo/ui'" at bounding box center [559, 302] width 79 height 9
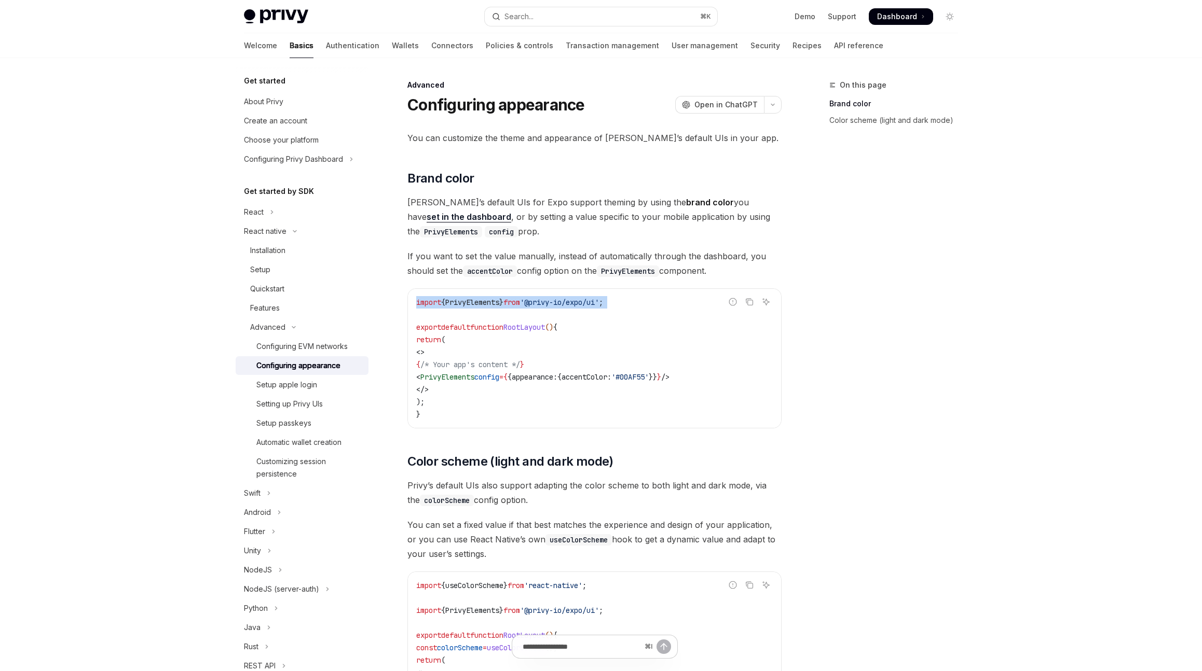
click at [570, 306] on span "'@privy-io/expo/ui'" at bounding box center [559, 302] width 79 height 9
copy code "import { PrivyElements } from '@privy-io/expo/ui' ;"
click at [474, 373] on span "PrivyElements" at bounding box center [447, 377] width 54 height 9
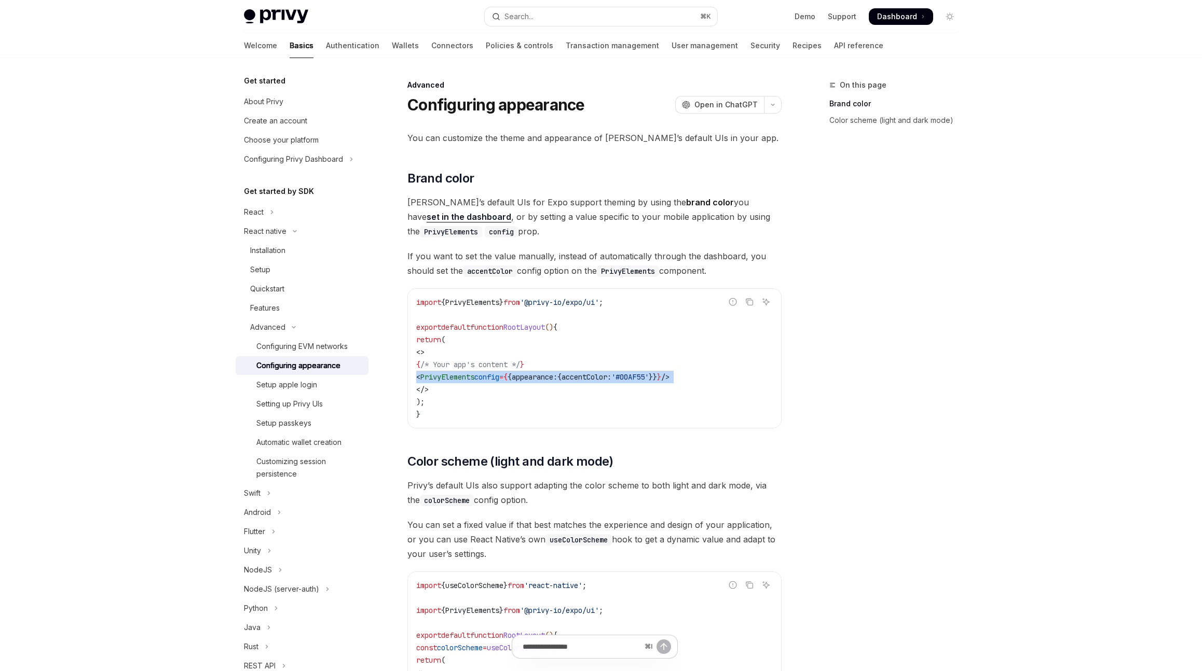
copy code "< PrivyElements config = { { appearance: { accentColor: '#00AF55' }} } />"
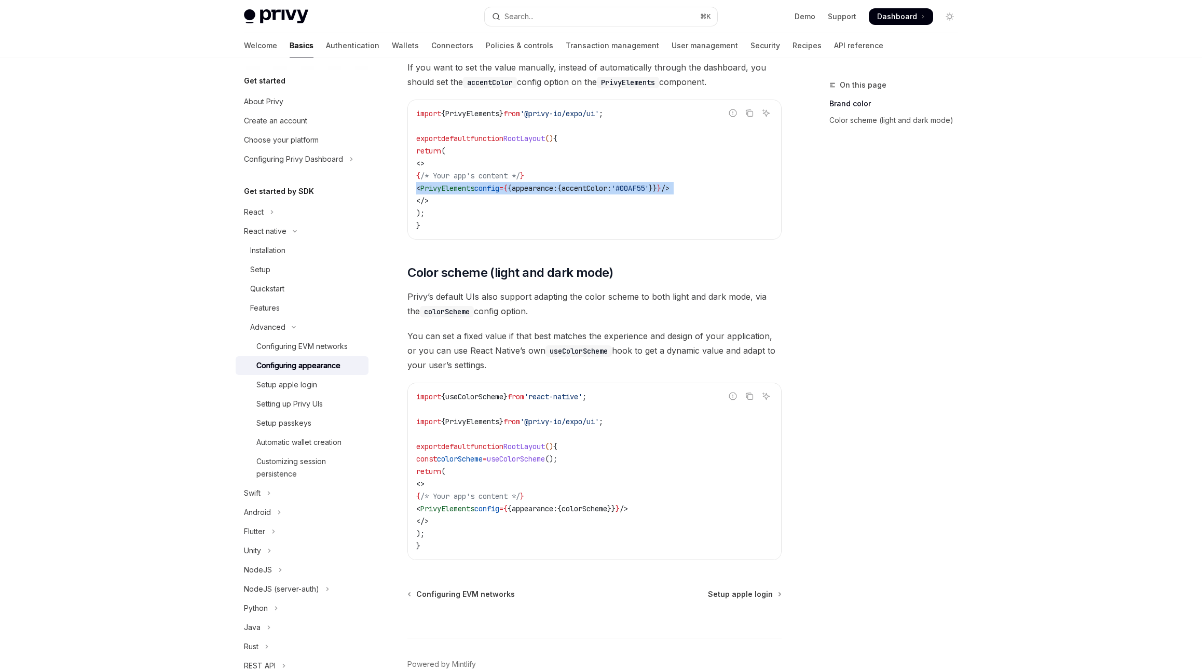
scroll to position [245, 0]
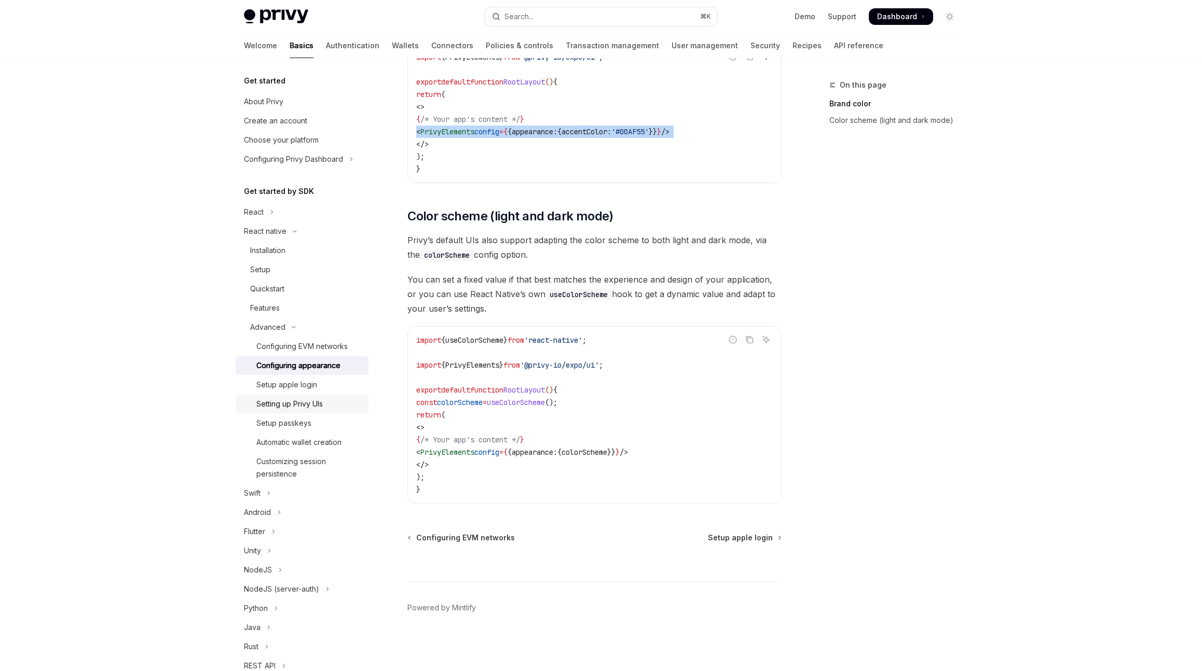
click at [327, 397] on link "Setting up Privy UIs" at bounding box center [302, 404] width 133 height 19
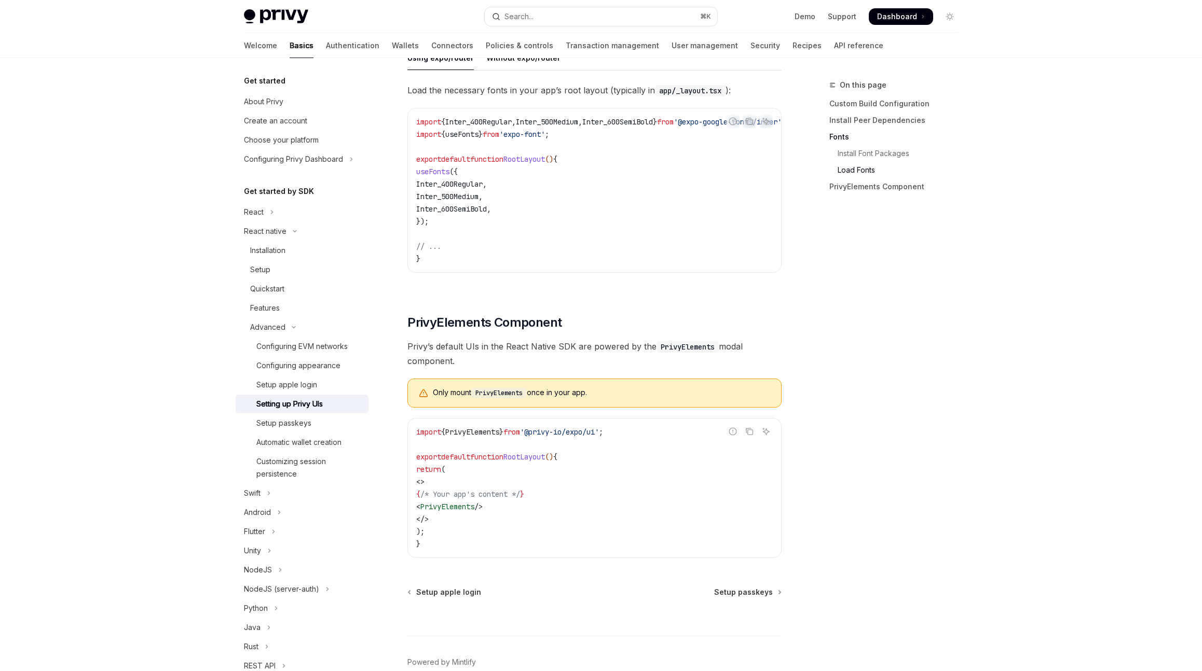
scroll to position [522, 0]
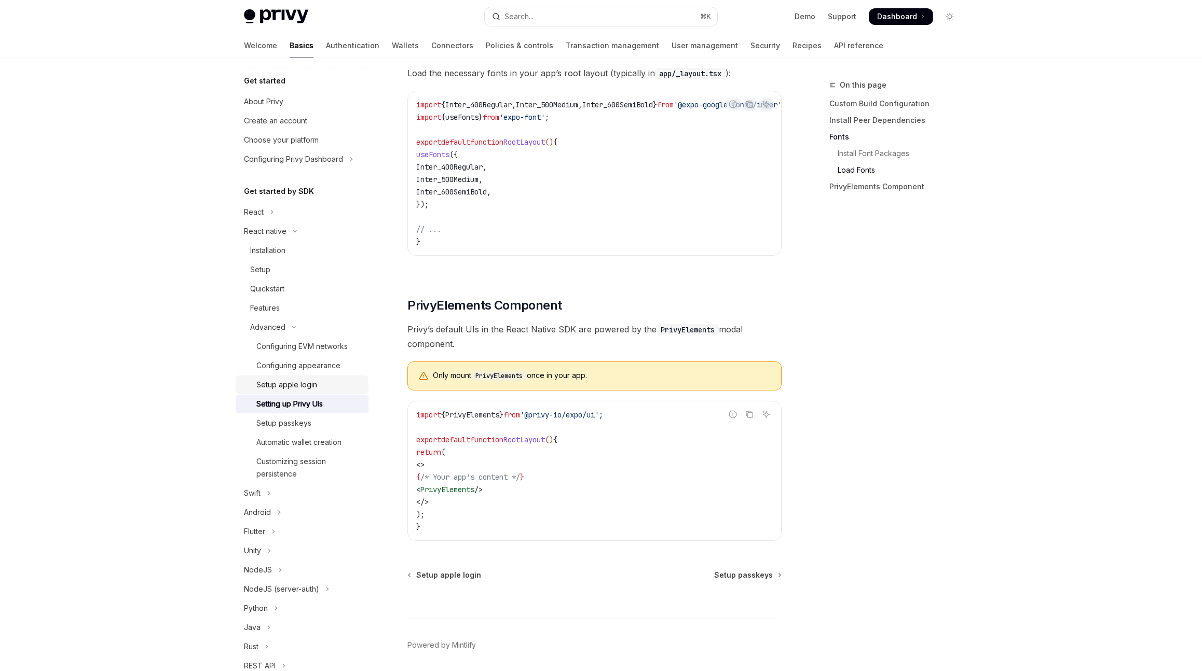
click at [321, 393] on link "Setup apple login" at bounding box center [302, 385] width 133 height 19
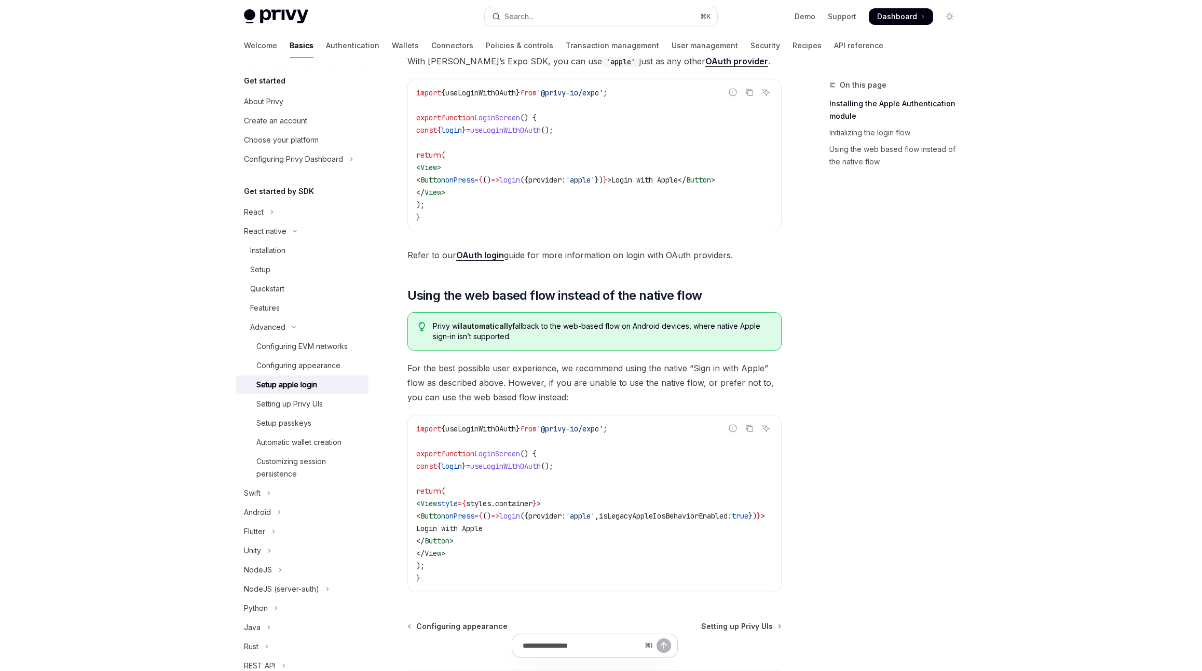
scroll to position [595, 0]
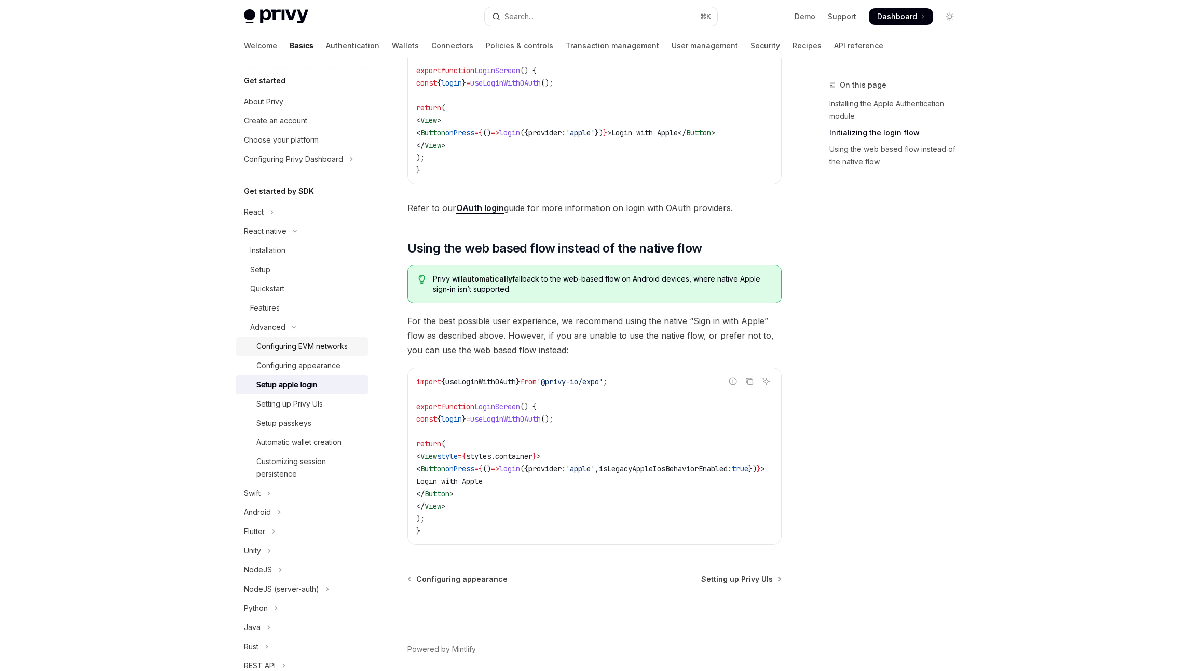
click at [330, 343] on div "Configuring EVM networks" at bounding box center [301, 346] width 91 height 12
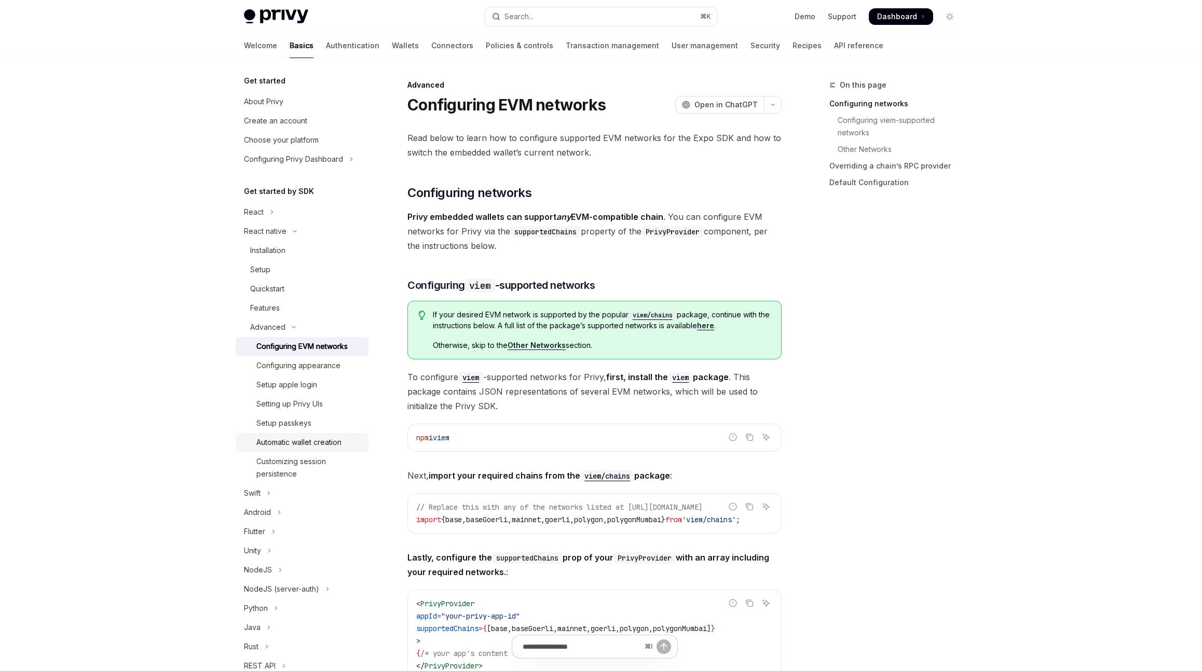
click at [320, 442] on div "Automatic wallet creation" at bounding box center [298, 442] width 85 height 12
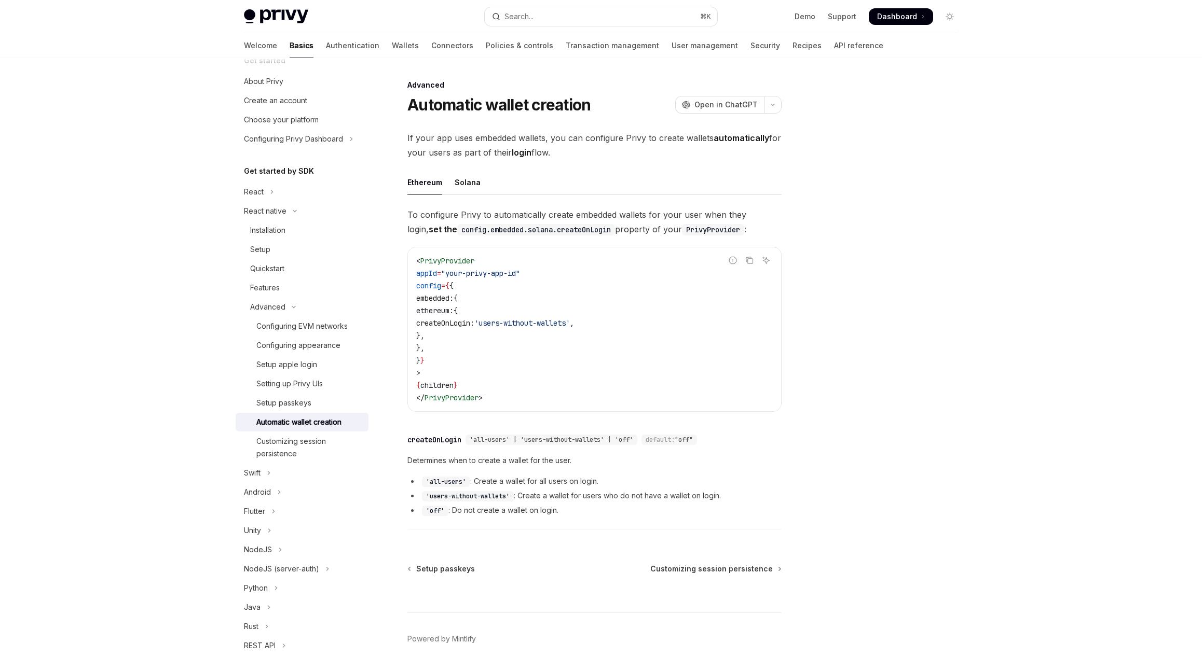
scroll to position [25, 0]
click at [318, 436] on div "Customizing session persistence" at bounding box center [309, 443] width 106 height 25
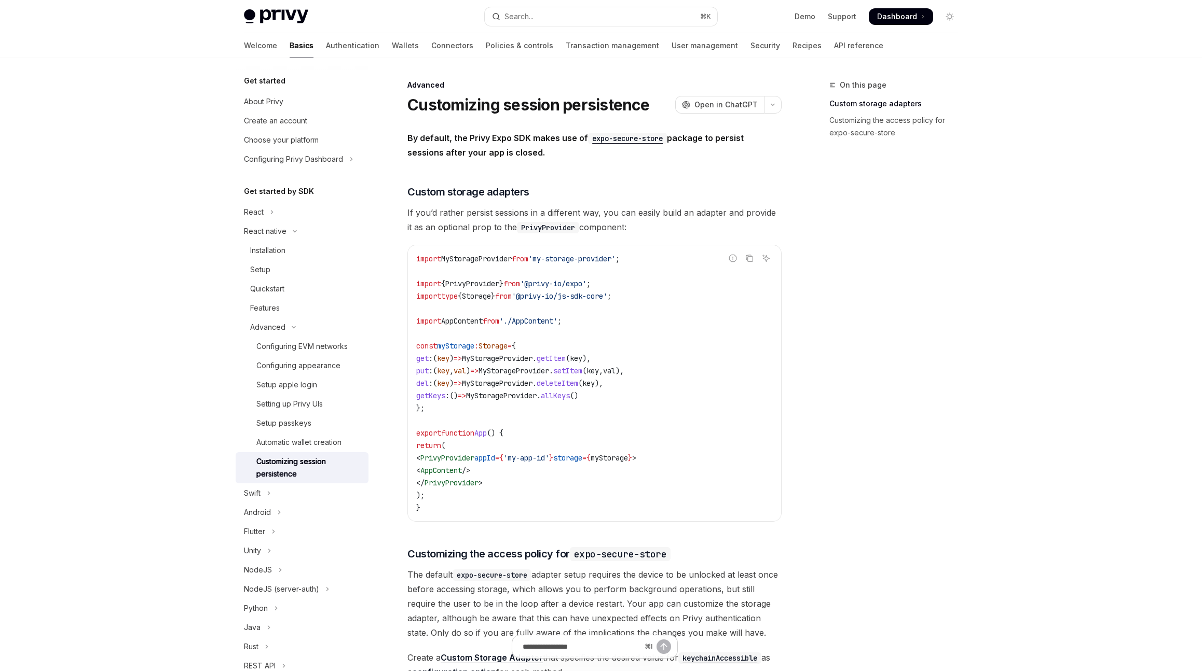
click at [309, 84] on div "Get started" at bounding box center [302, 81] width 133 height 12
click at [274, 103] on div "About Privy" at bounding box center [263, 101] width 39 height 12
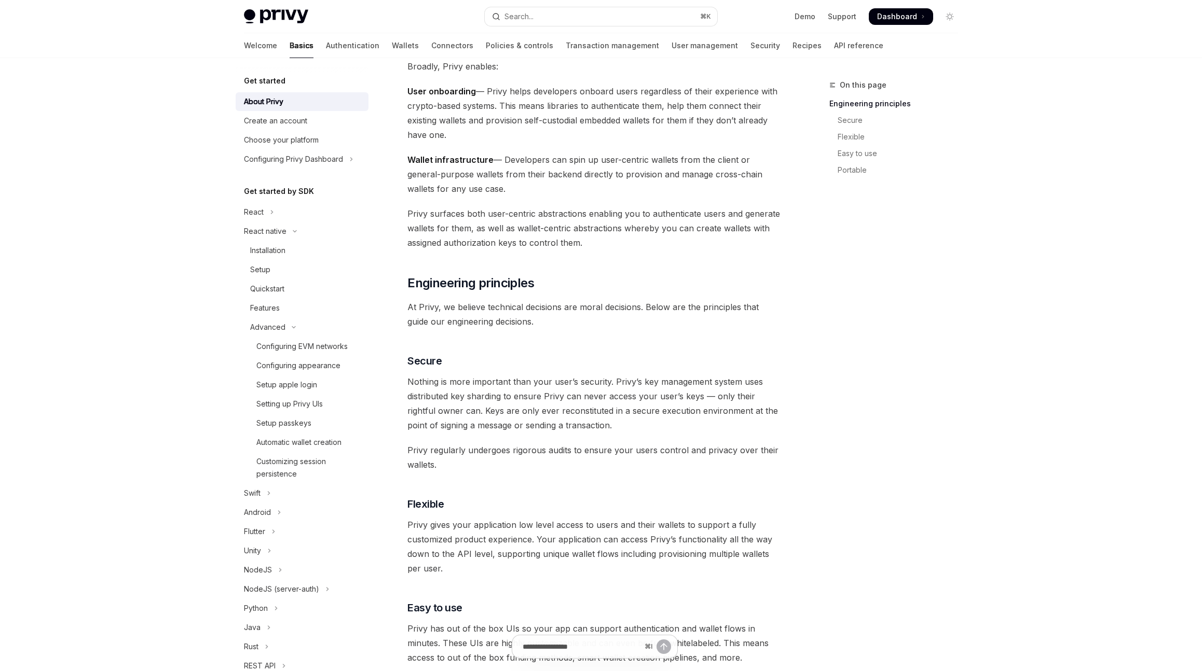
scroll to position [390, 0]
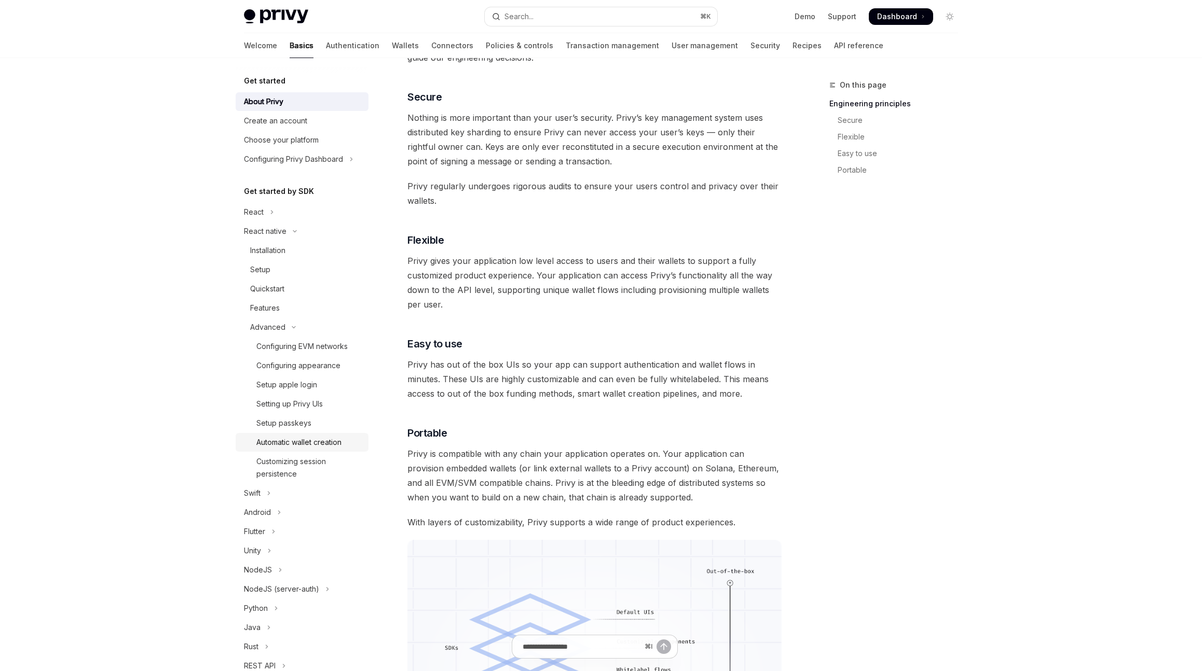
click at [330, 440] on div "Automatic wallet creation" at bounding box center [298, 442] width 85 height 12
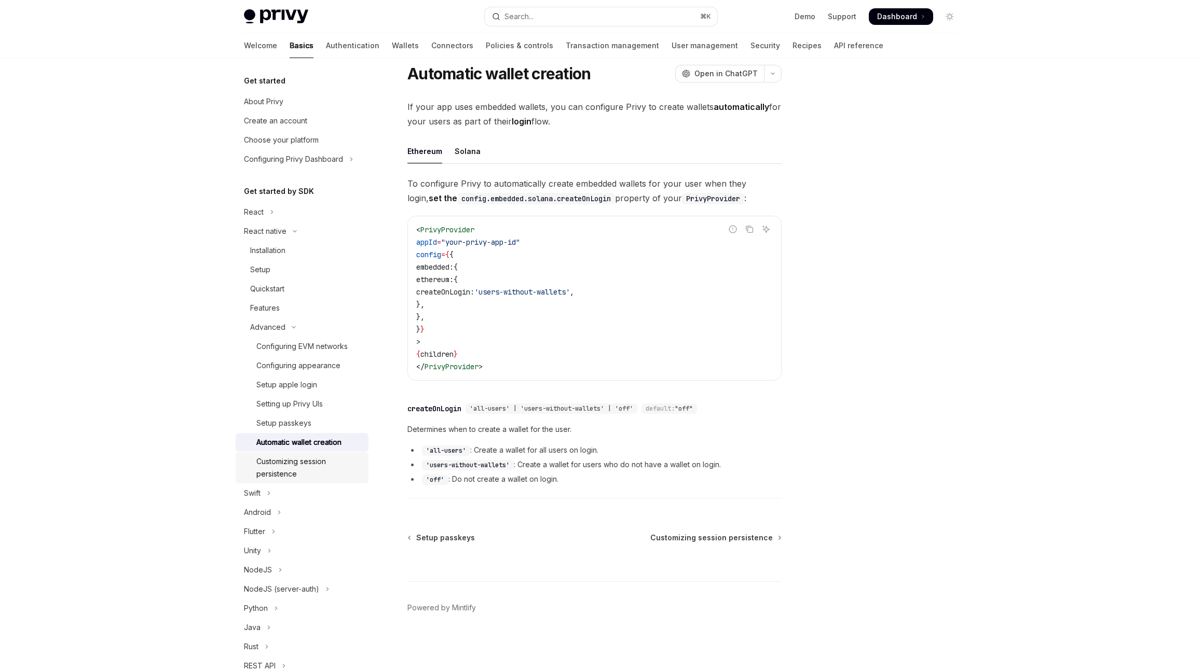
click at [313, 461] on div "Customizing session persistence" at bounding box center [309, 468] width 106 height 25
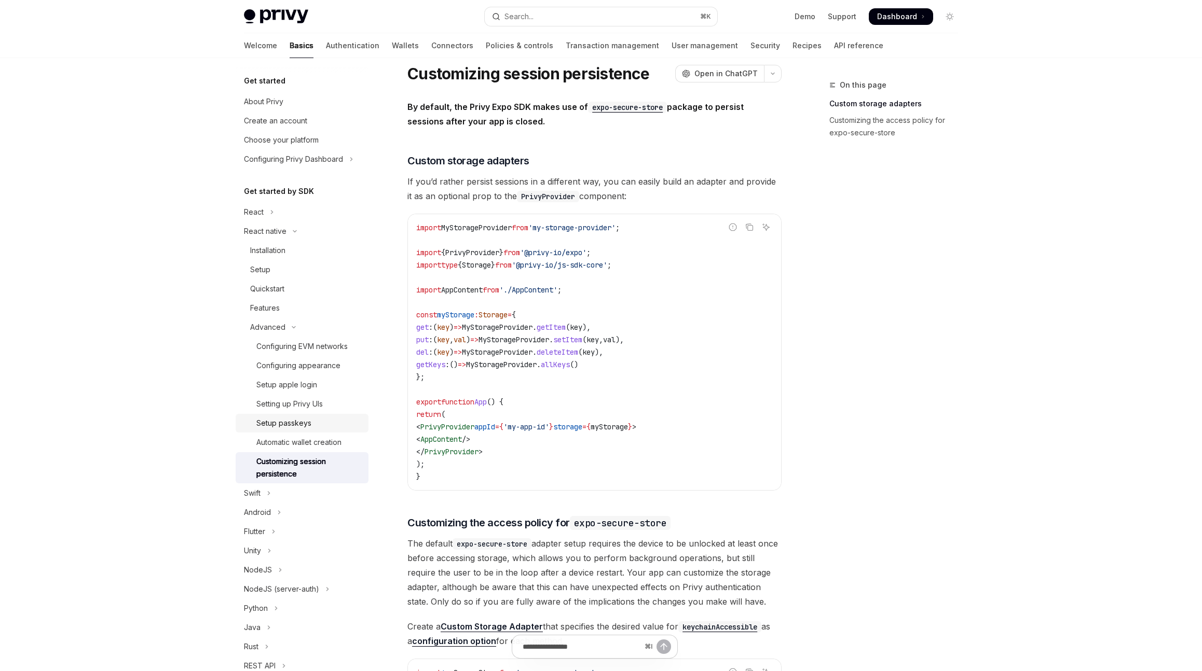
click at [314, 431] on link "Setup passkeys" at bounding box center [302, 423] width 133 height 19
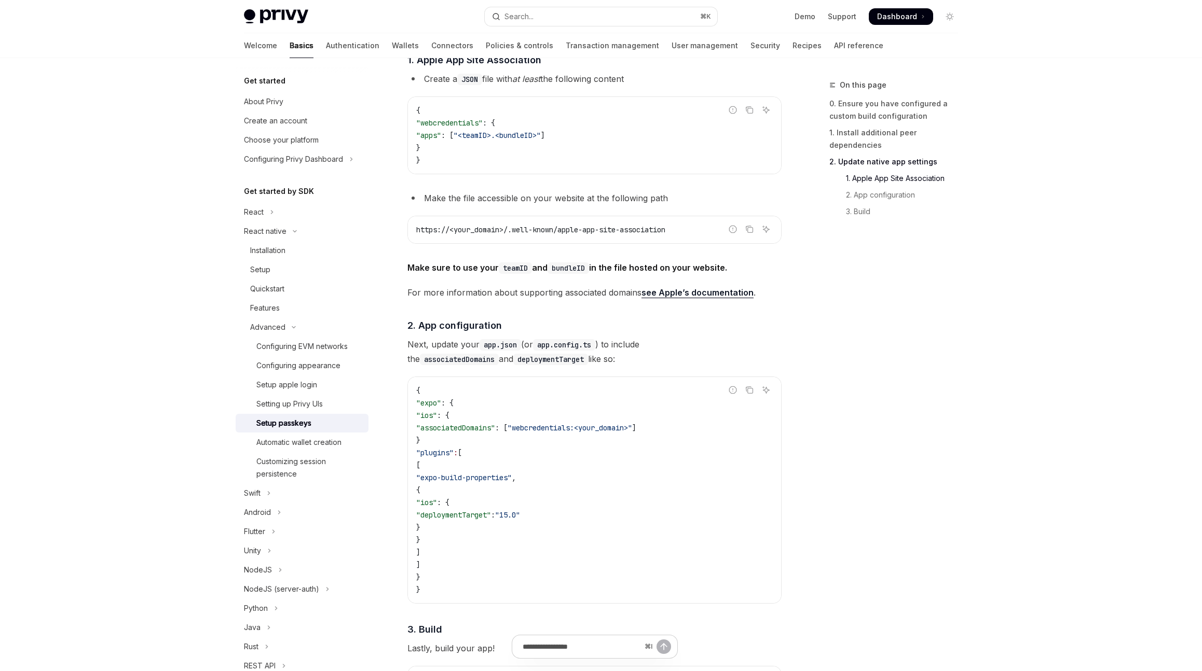
scroll to position [570, 0]
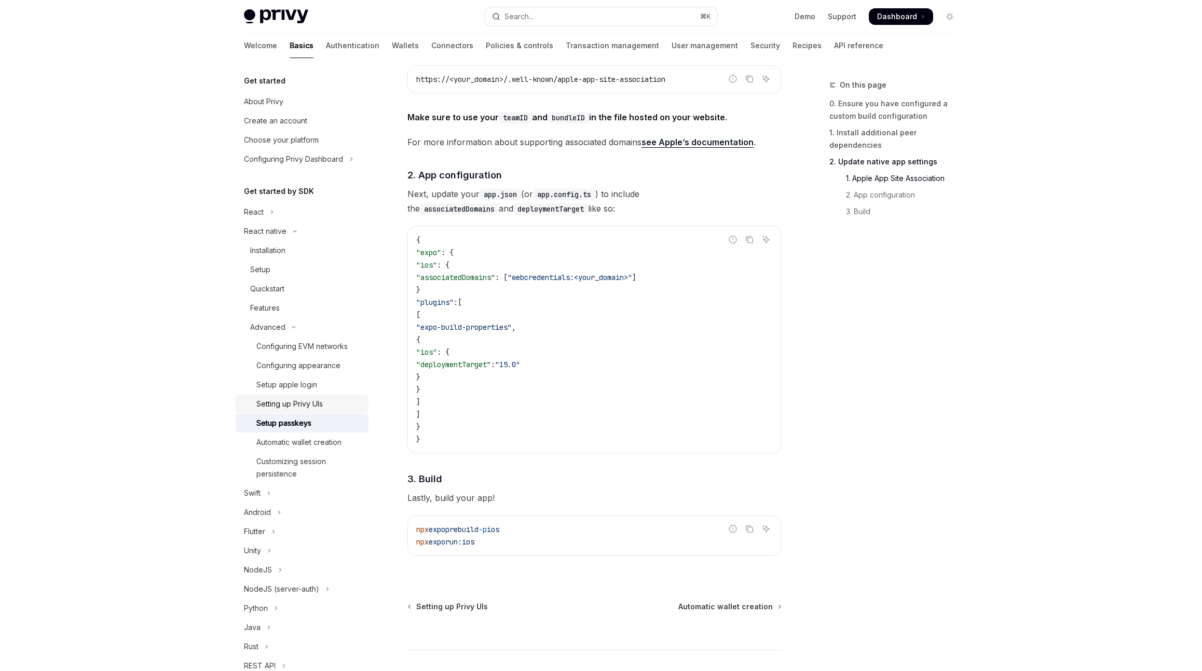
click at [325, 410] on div "Setting up Privy UIs" at bounding box center [309, 404] width 106 height 12
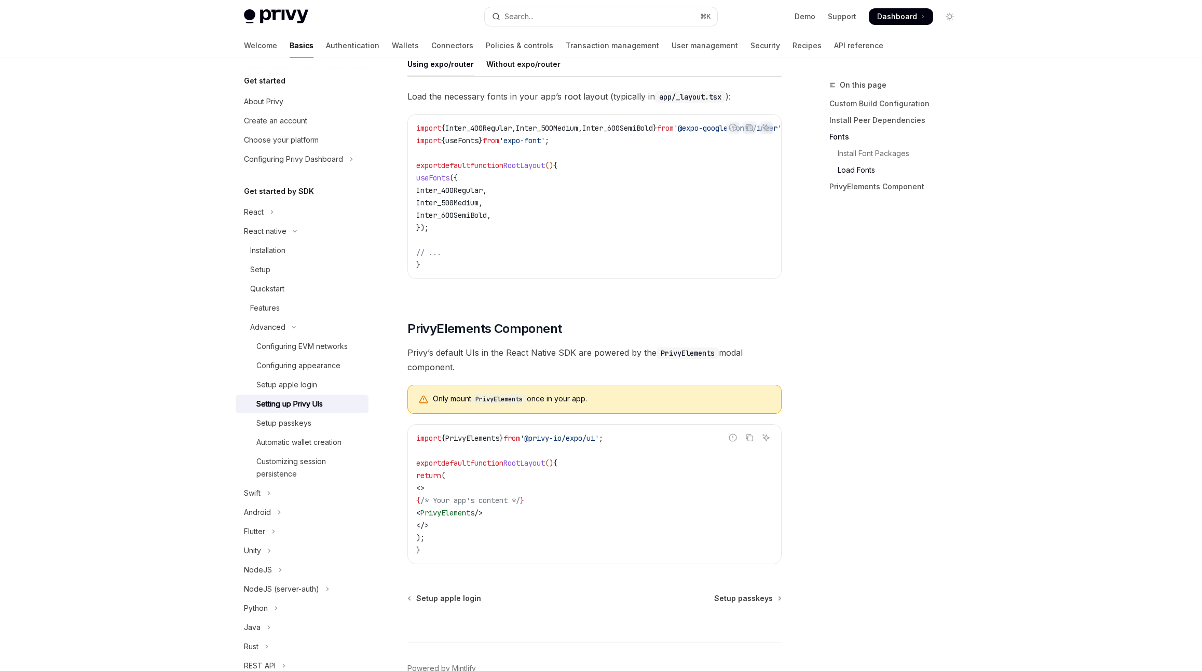
scroll to position [567, 0]
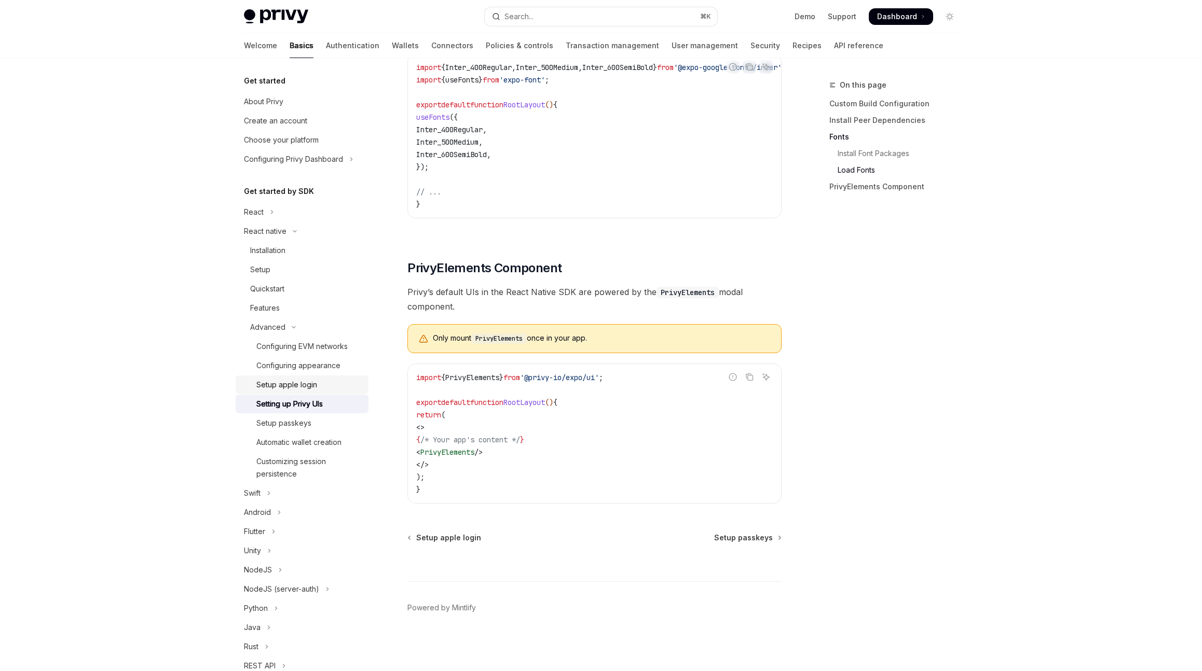
click at [311, 379] on div "Setup apple login" at bounding box center [286, 385] width 61 height 12
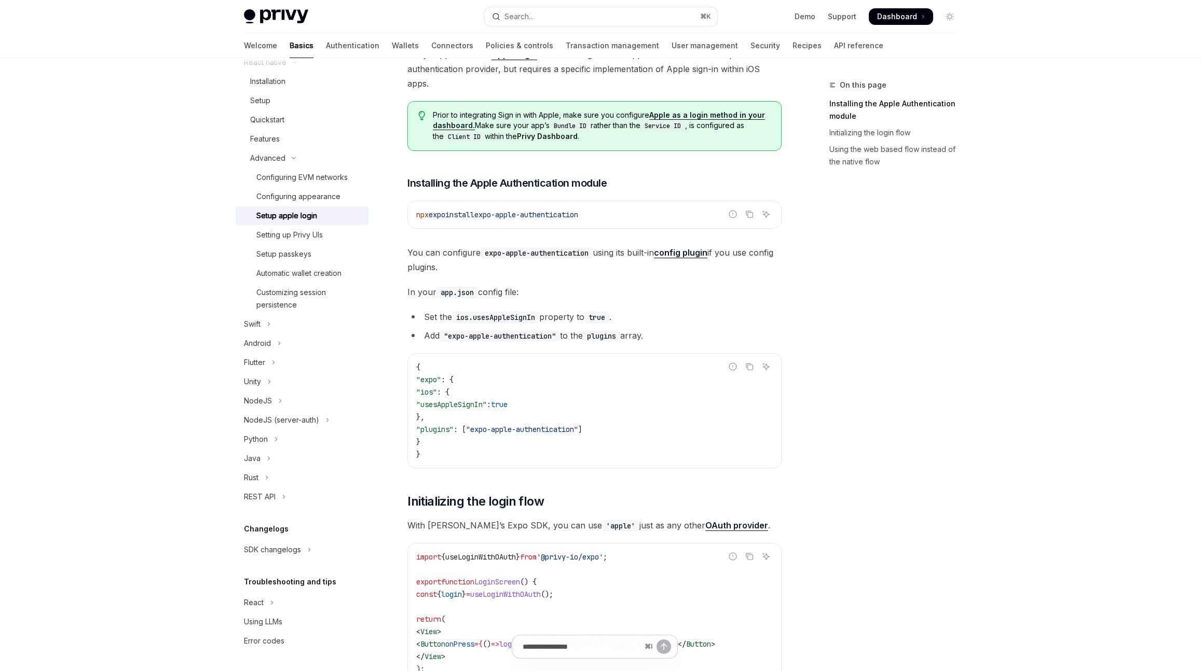
scroll to position [74, 0]
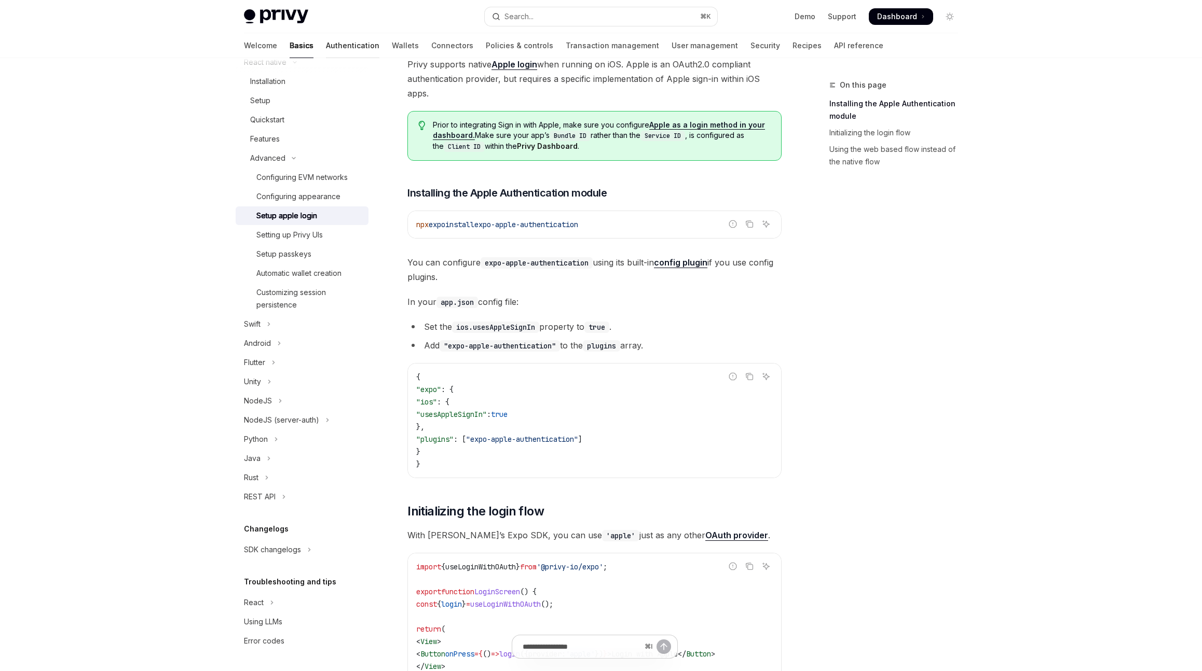
click at [326, 50] on link "Authentication" at bounding box center [352, 45] width 53 height 25
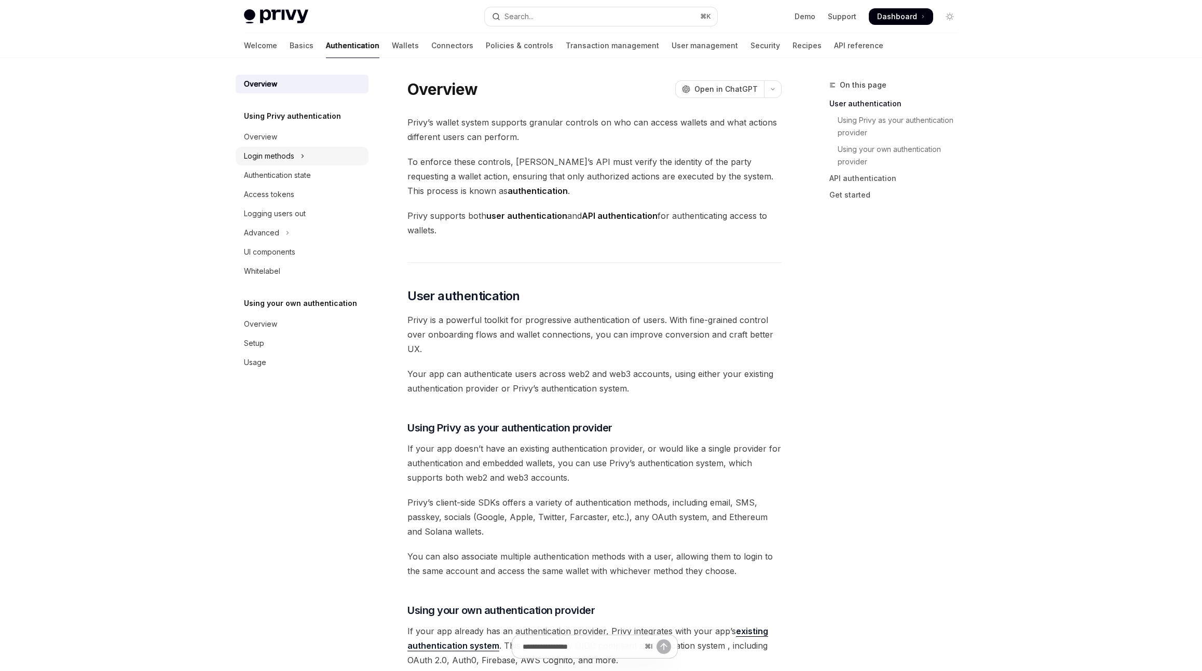
click at [295, 163] on button "Login methods" at bounding box center [302, 156] width 133 height 19
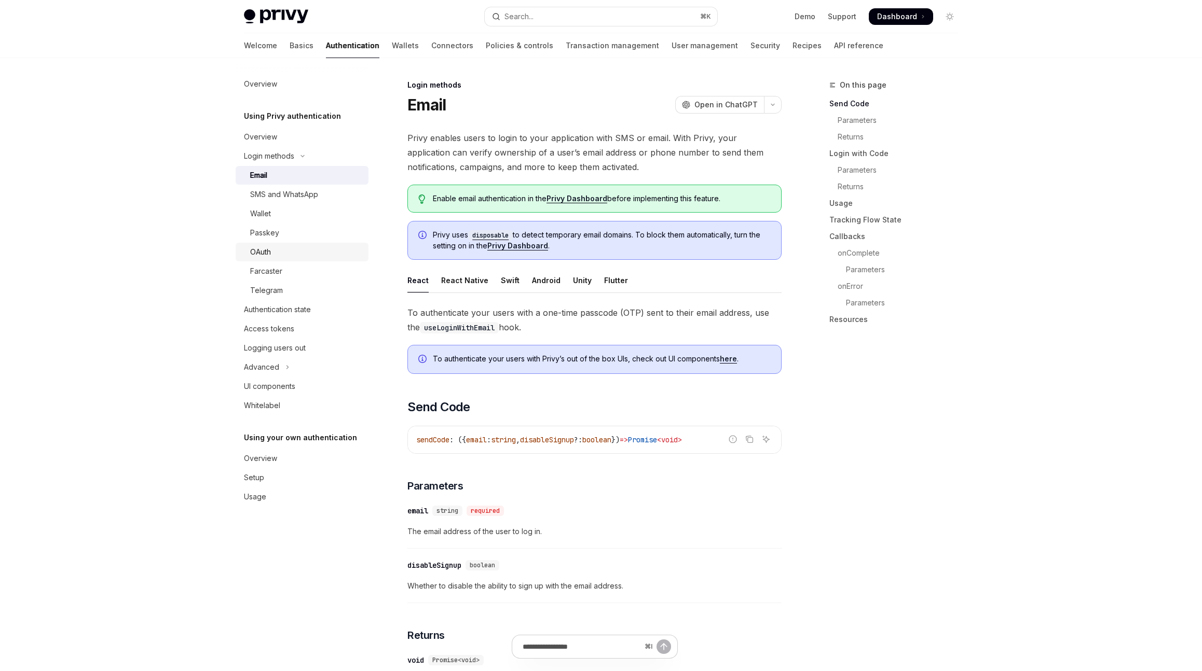
click at [261, 260] on link "OAuth" at bounding box center [302, 252] width 133 height 19
type textarea "*"
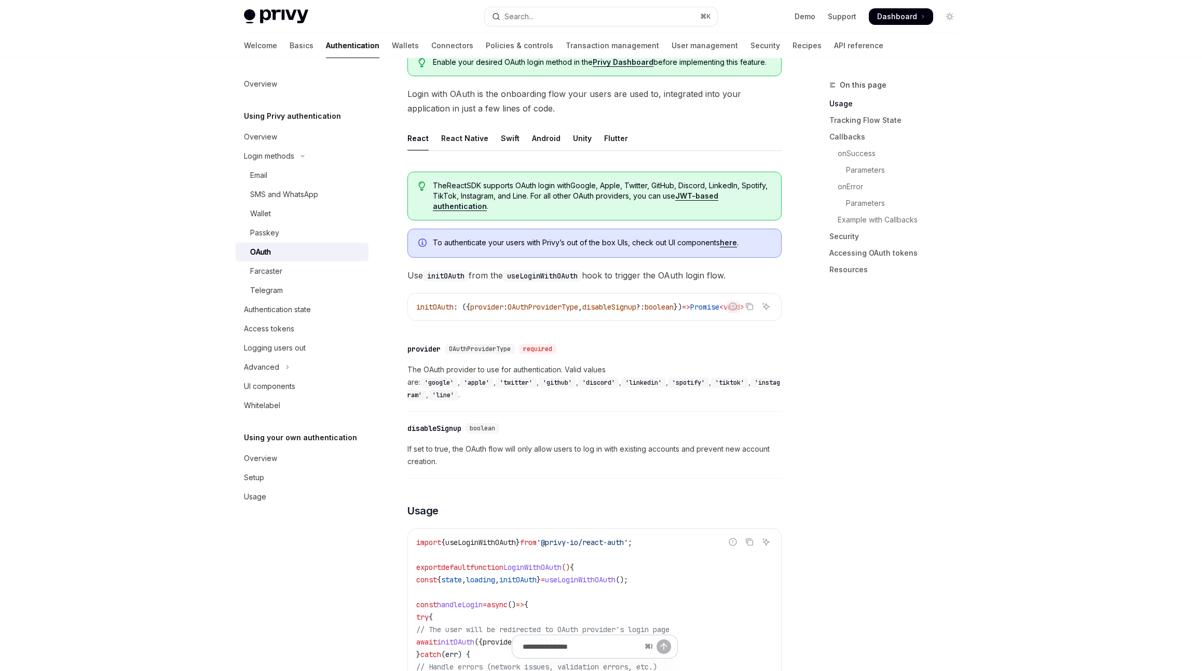
scroll to position [192, 0]
click at [285, 21] on img at bounding box center [276, 16] width 64 height 15
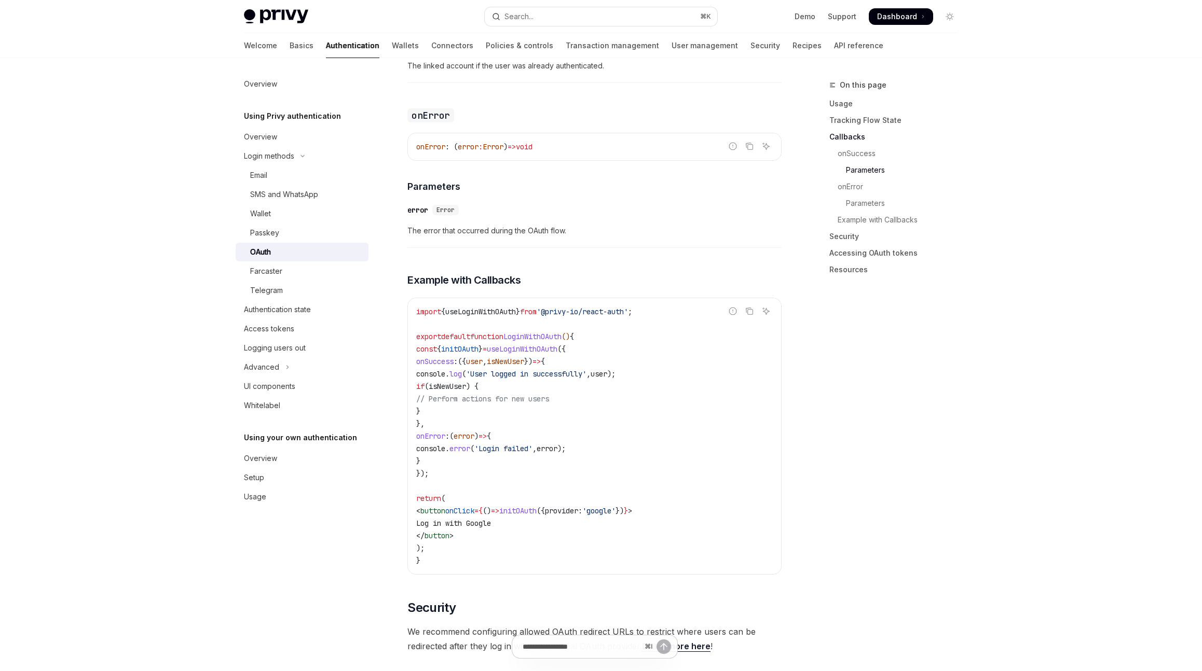
scroll to position [1702, 0]
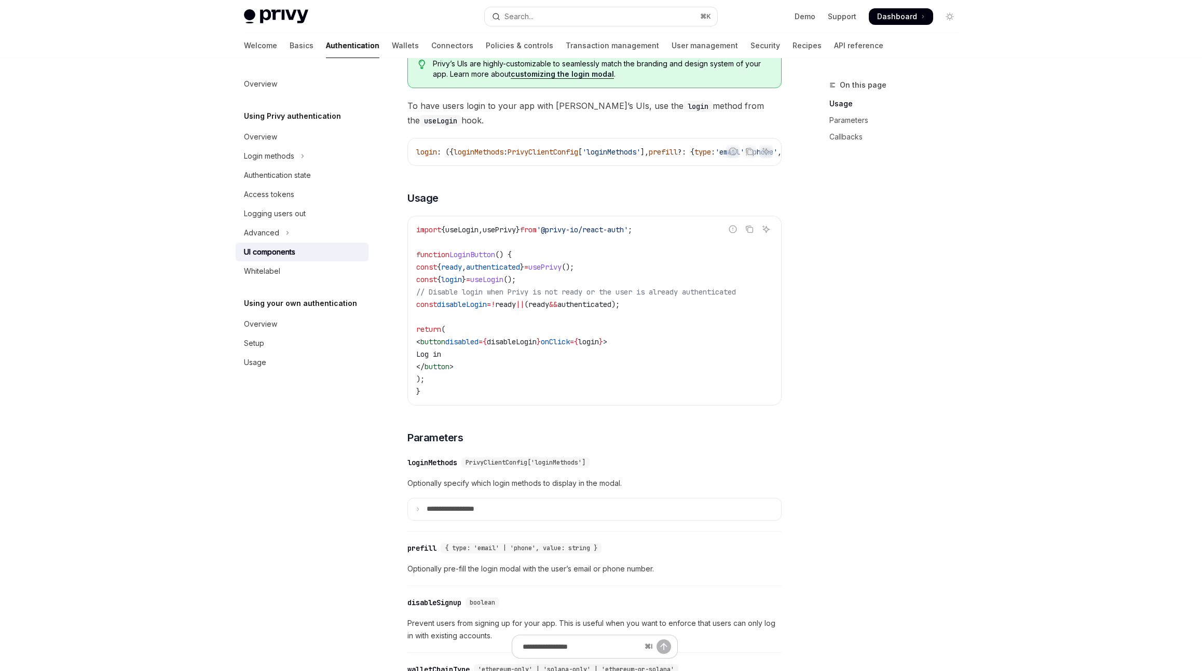
scroll to position [570, 0]
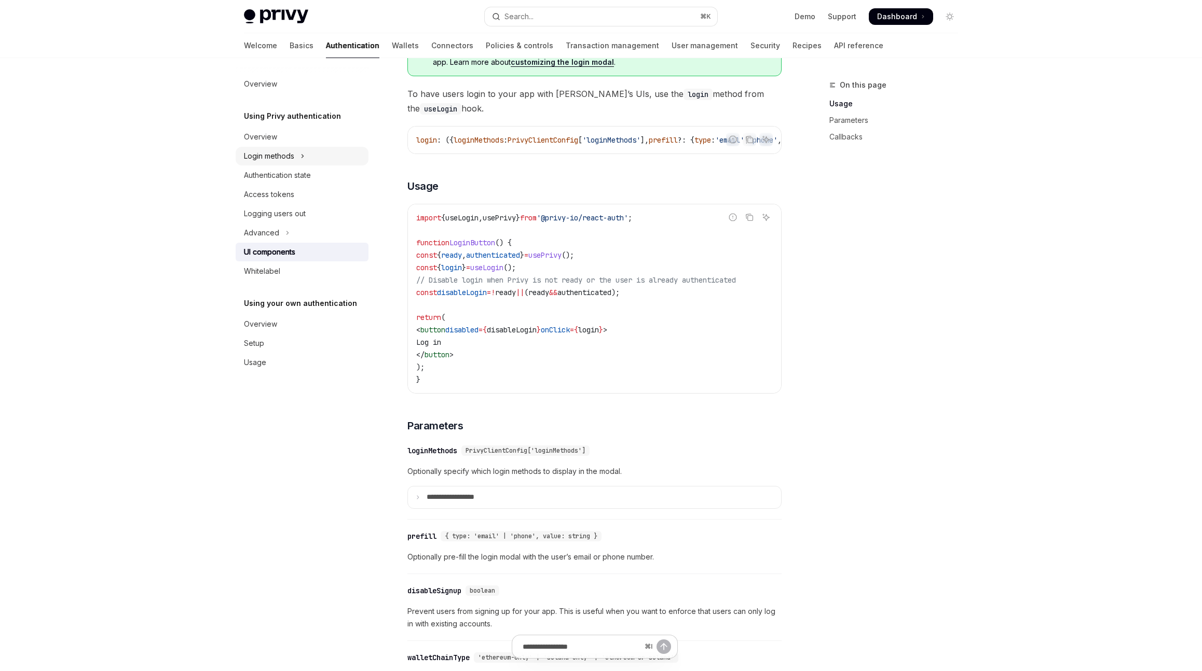
click at [318, 153] on button "Login methods" at bounding box center [302, 156] width 133 height 19
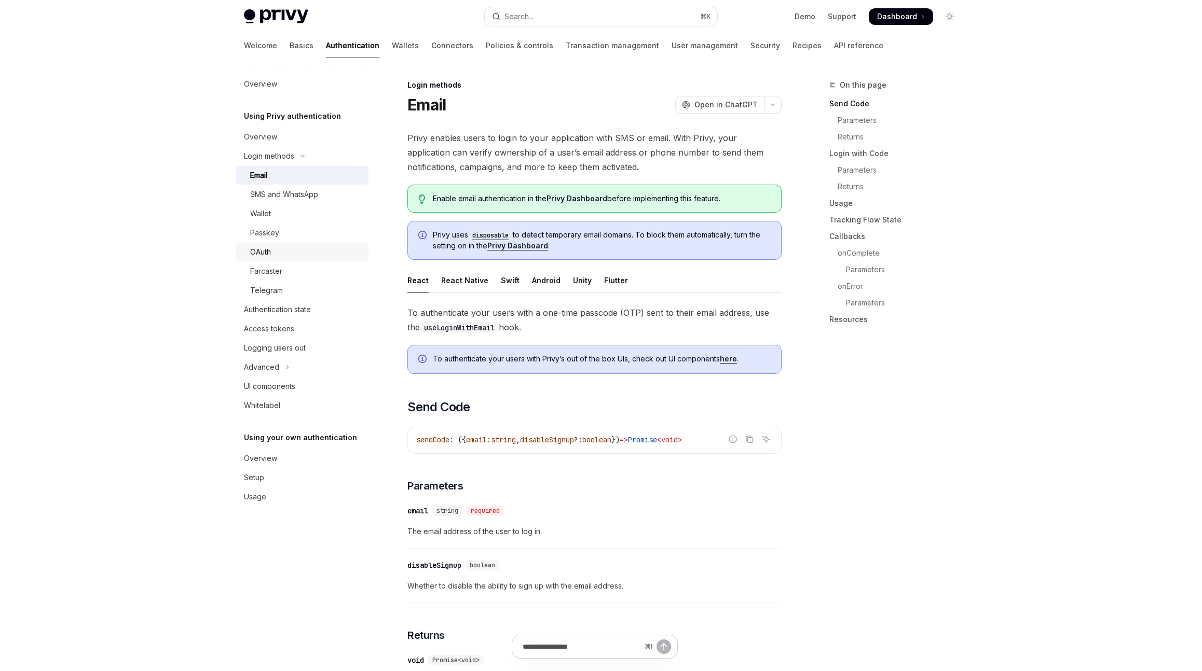
click at [294, 258] on div "OAuth" at bounding box center [306, 252] width 112 height 12
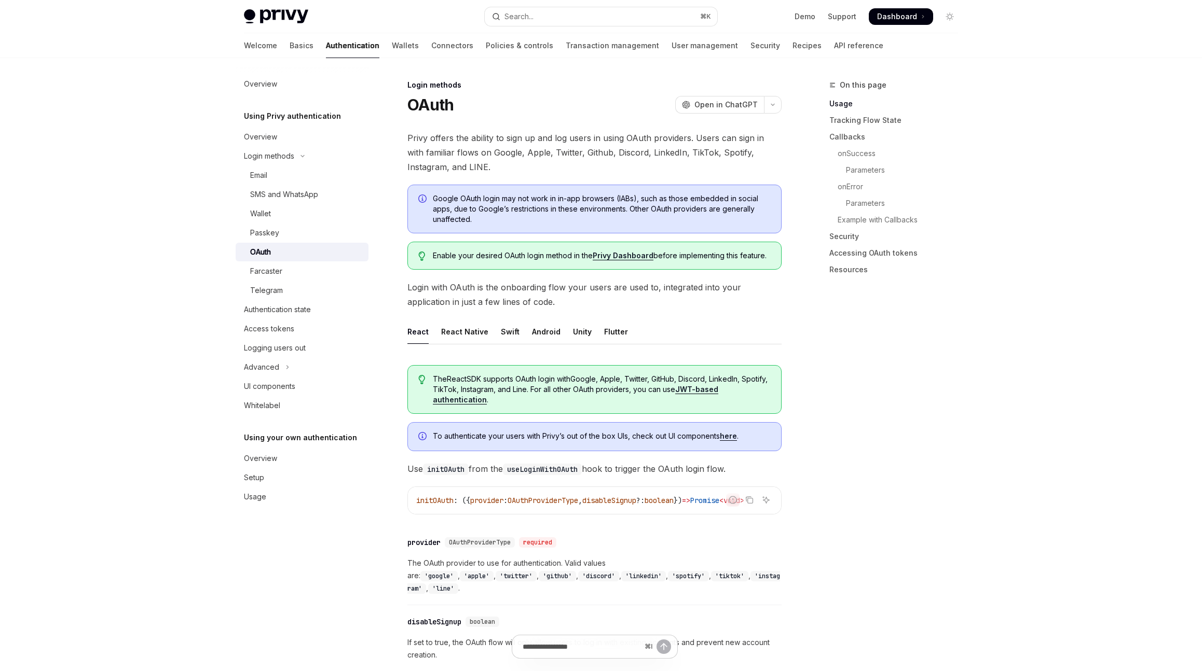
click at [448, 325] on div "React Native" at bounding box center [464, 332] width 47 height 24
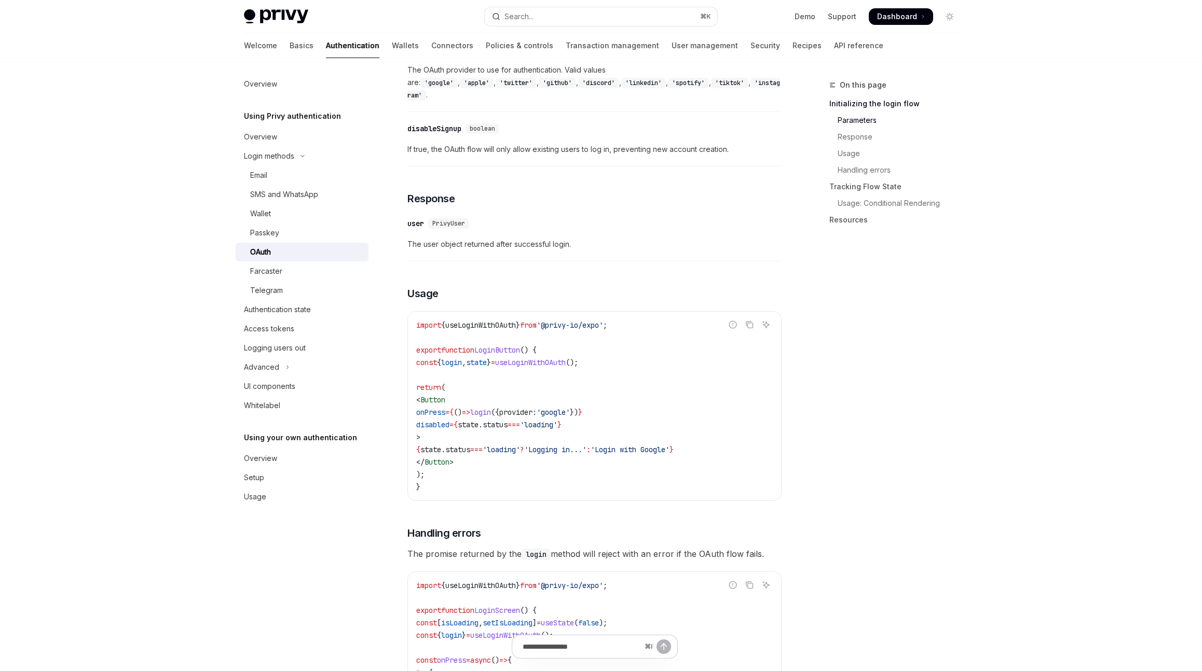
scroll to position [817, 0]
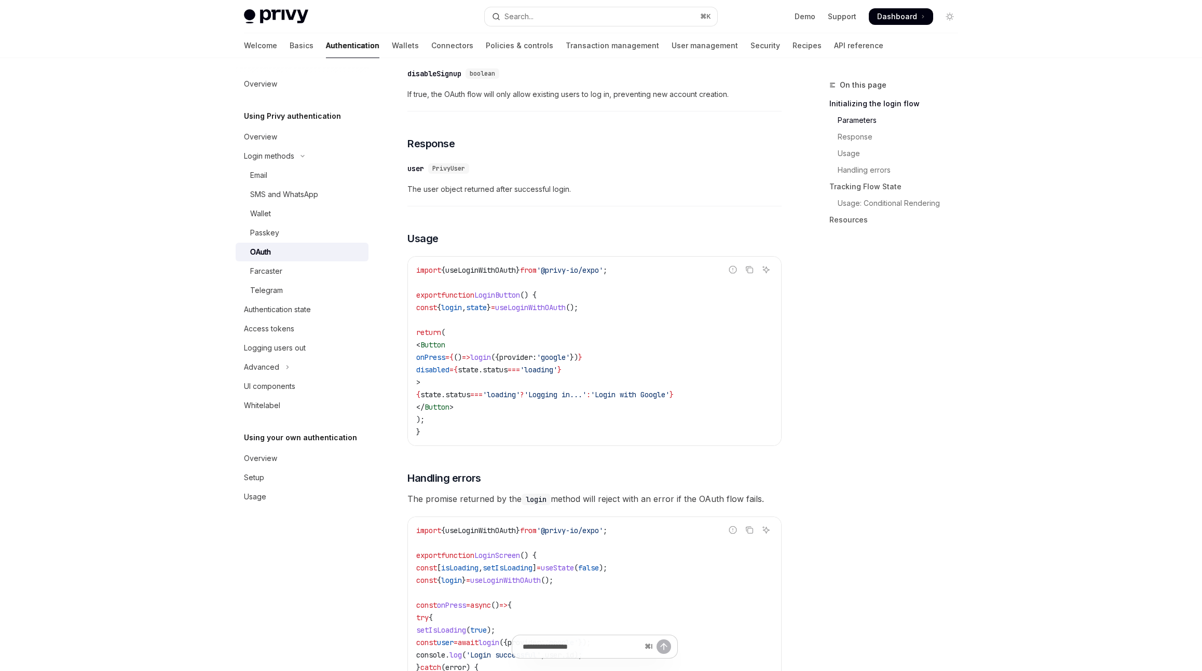
click at [537, 266] on span "from" at bounding box center [528, 270] width 17 height 9
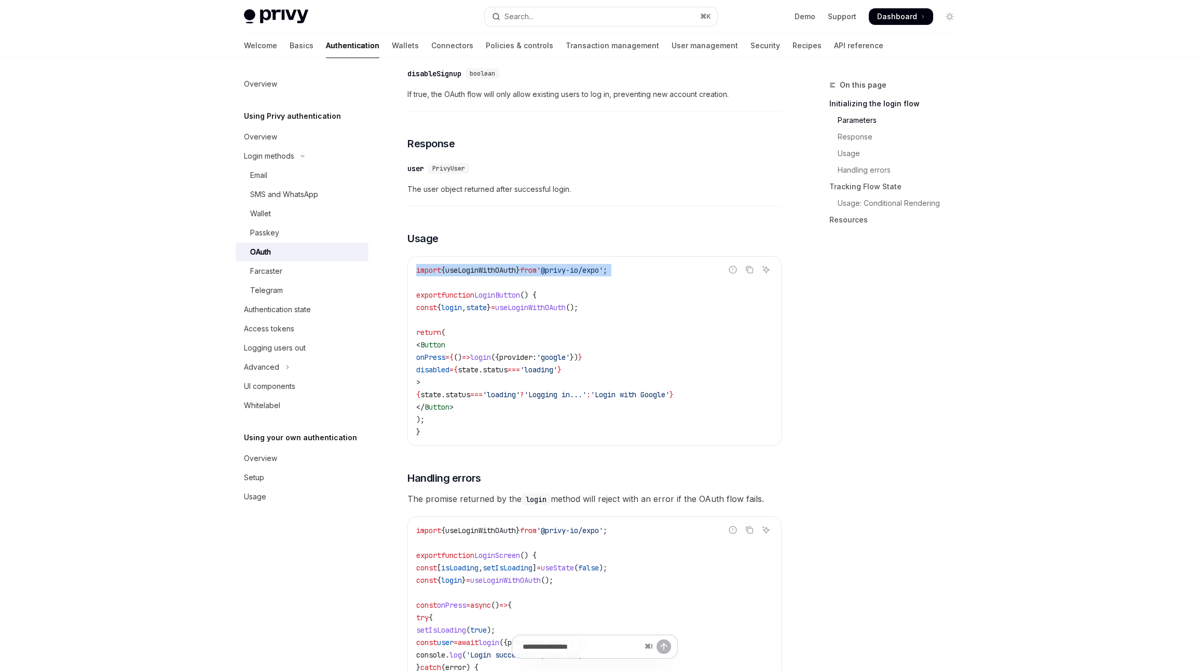
click at [537, 266] on span "from" at bounding box center [528, 270] width 17 height 9
copy code "import { useLoginWithOAuth } from '@privy-io/expo' ;"
click at [566, 367] on code "import { useLoginWithOAuth } from '@privy-io/expo' ; export function LoginButto…" at bounding box center [594, 351] width 357 height 174
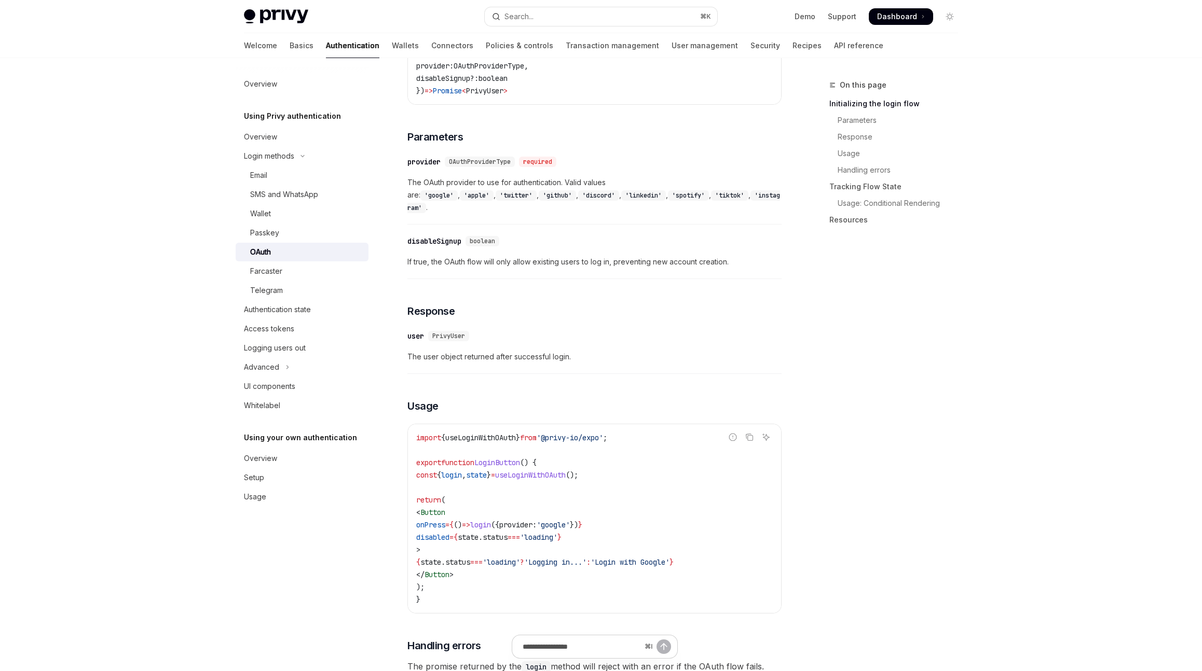
scroll to position [622, 0]
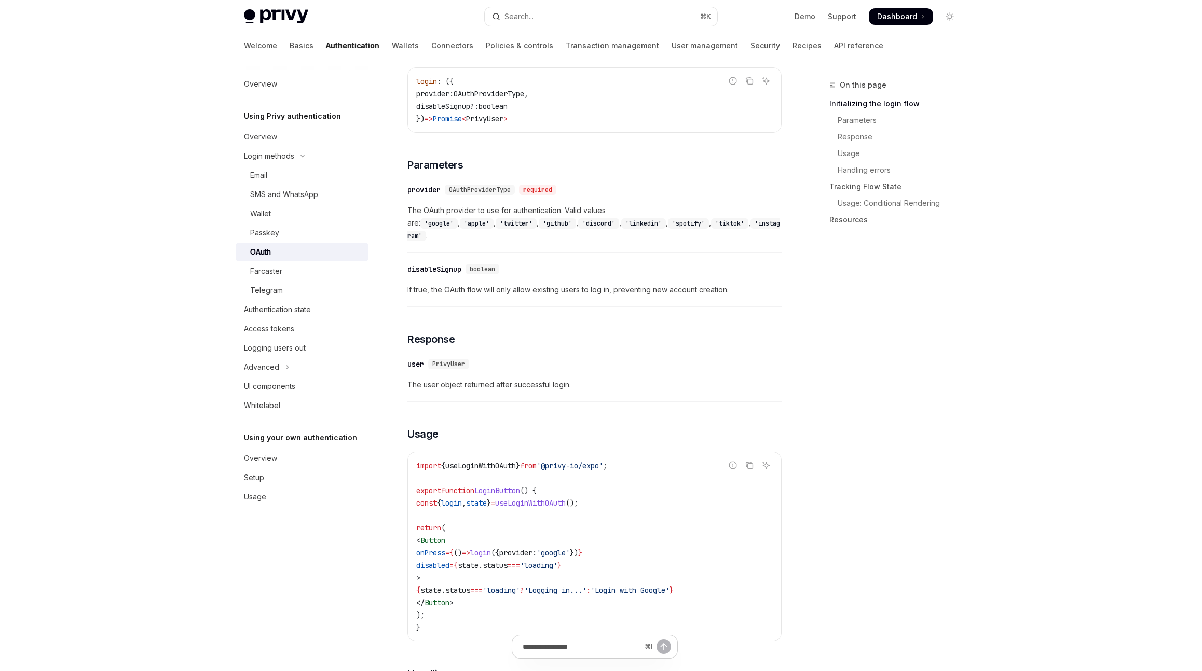
click at [458, 218] on code "'google'" at bounding box center [438, 223] width 37 height 10
copy code "google"
click at [623, 358] on div "​ user PrivyUser" at bounding box center [589, 364] width 364 height 12
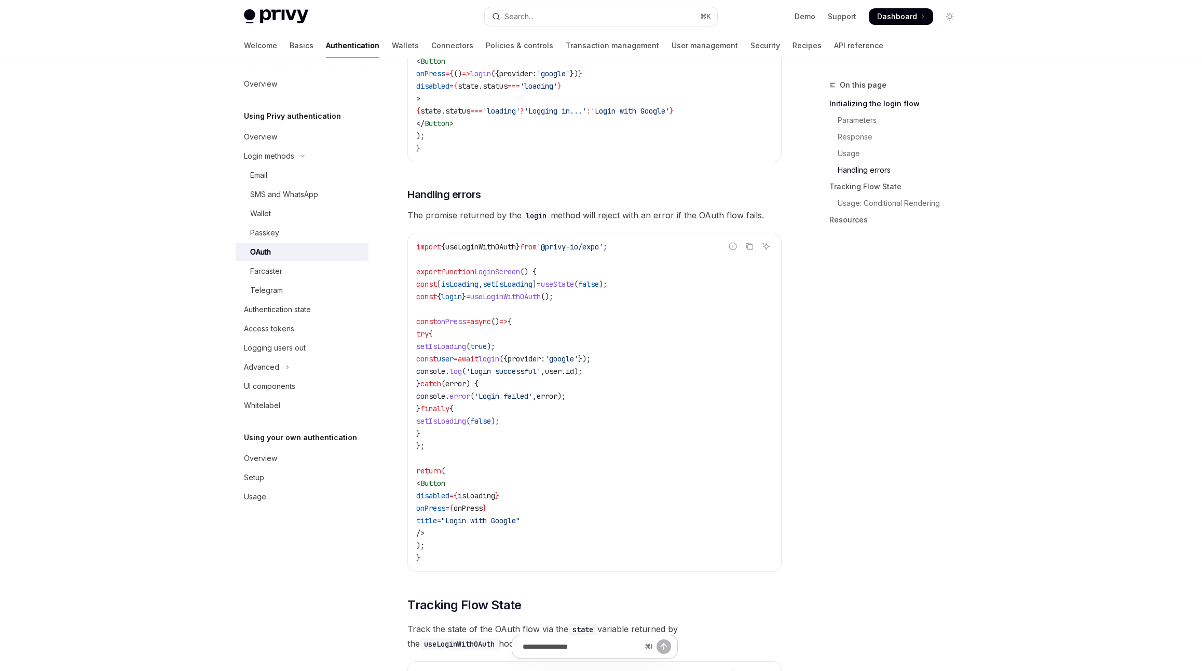
scroll to position [1062, 0]
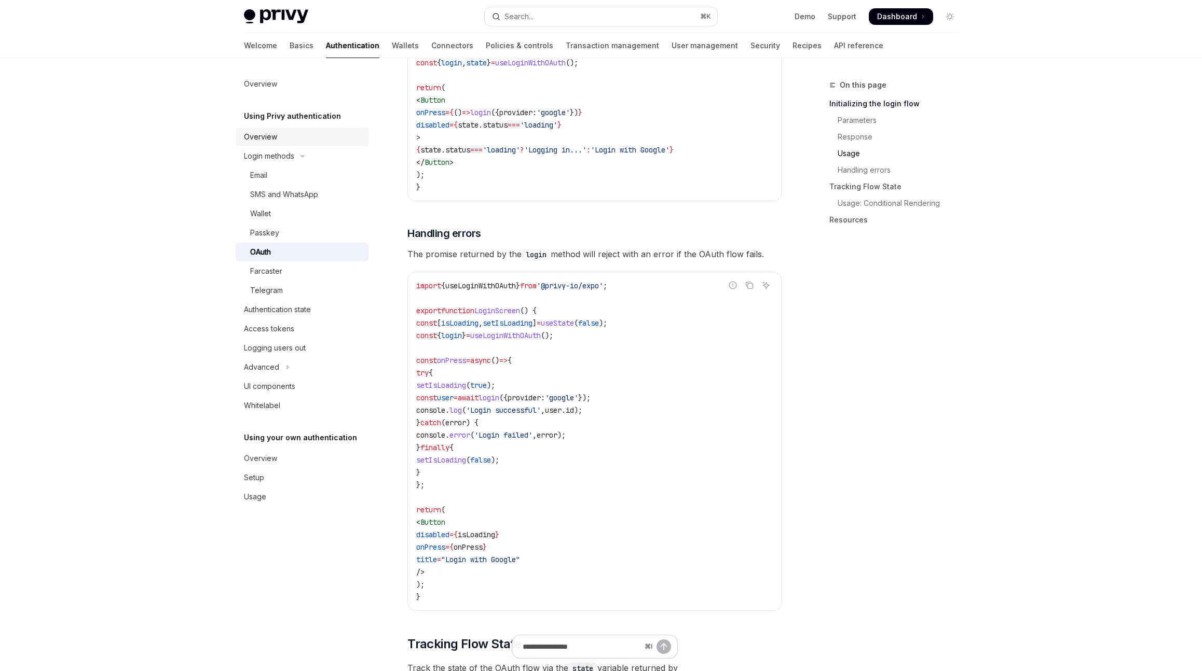
click at [317, 136] on div "Overview" at bounding box center [303, 137] width 118 height 12
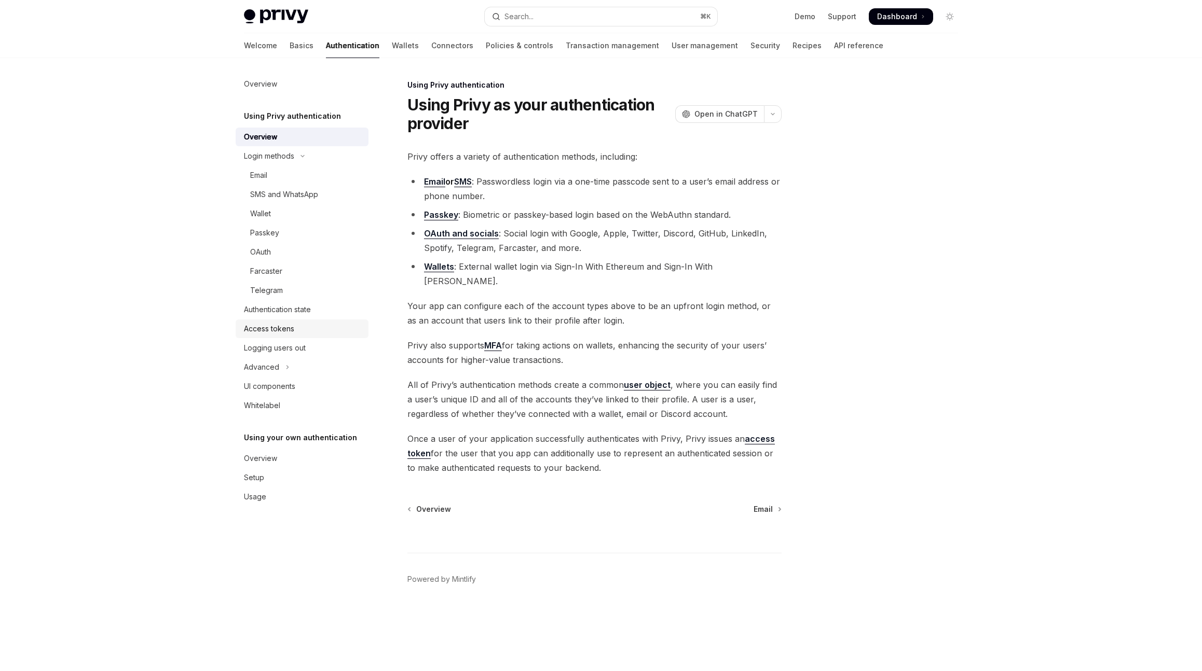
click at [308, 325] on div "Access tokens" at bounding box center [303, 329] width 118 height 12
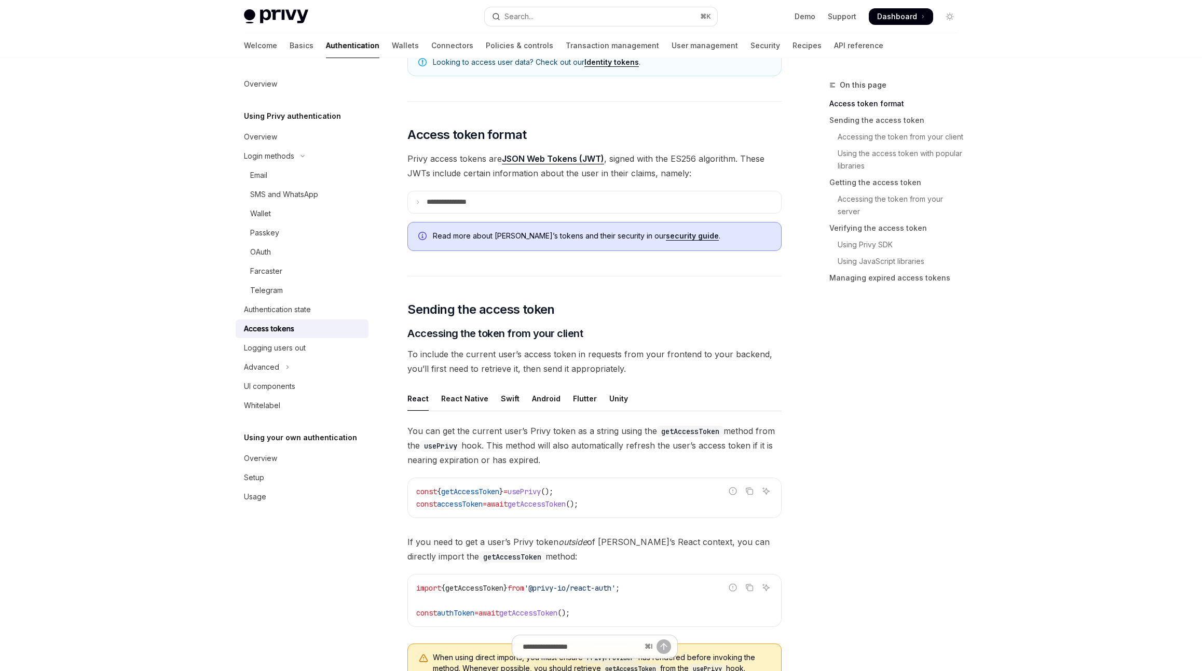
scroll to position [191, 0]
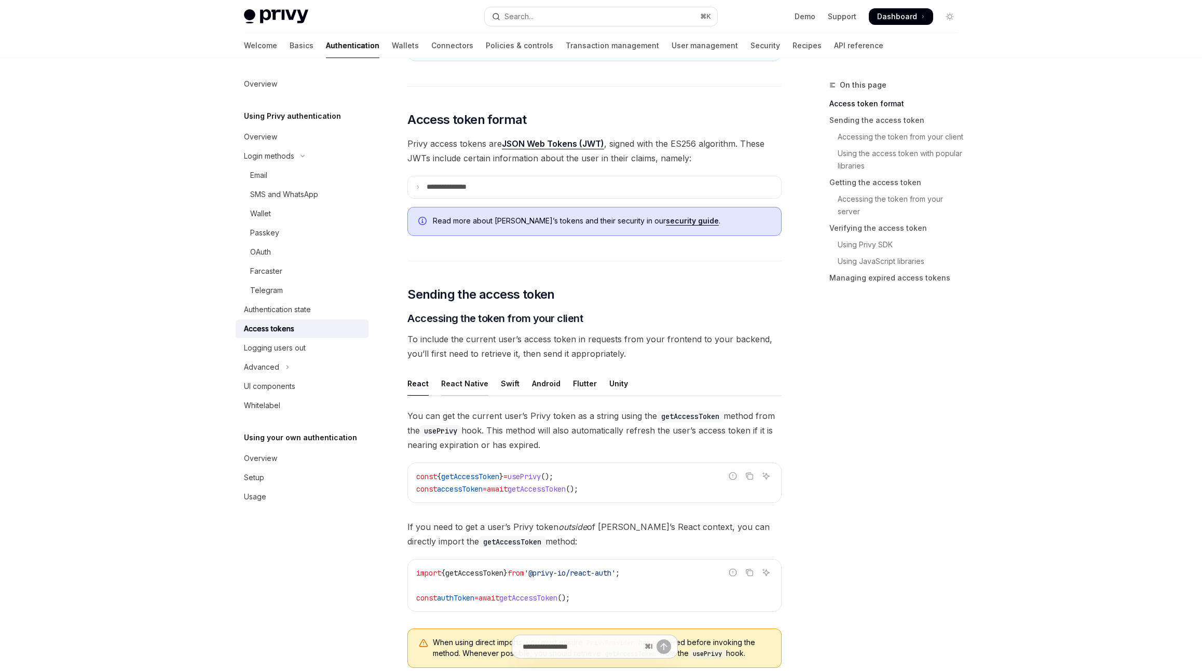
click at [477, 391] on div "React Native" at bounding box center [464, 384] width 47 height 24
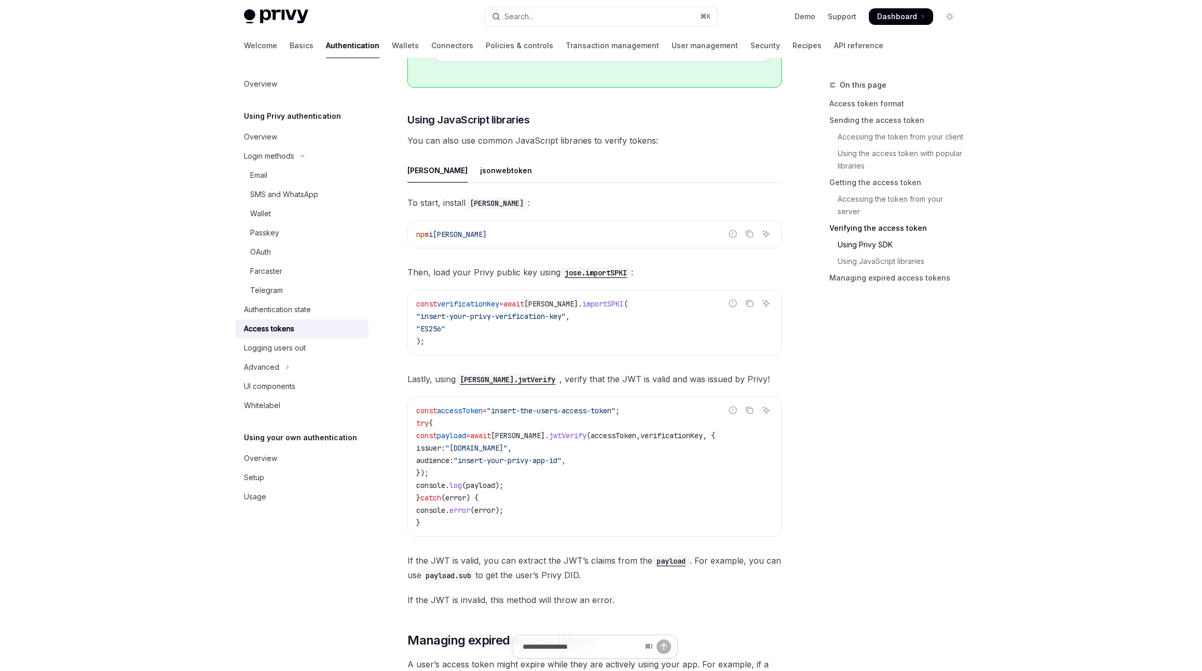
scroll to position [2313, 0]
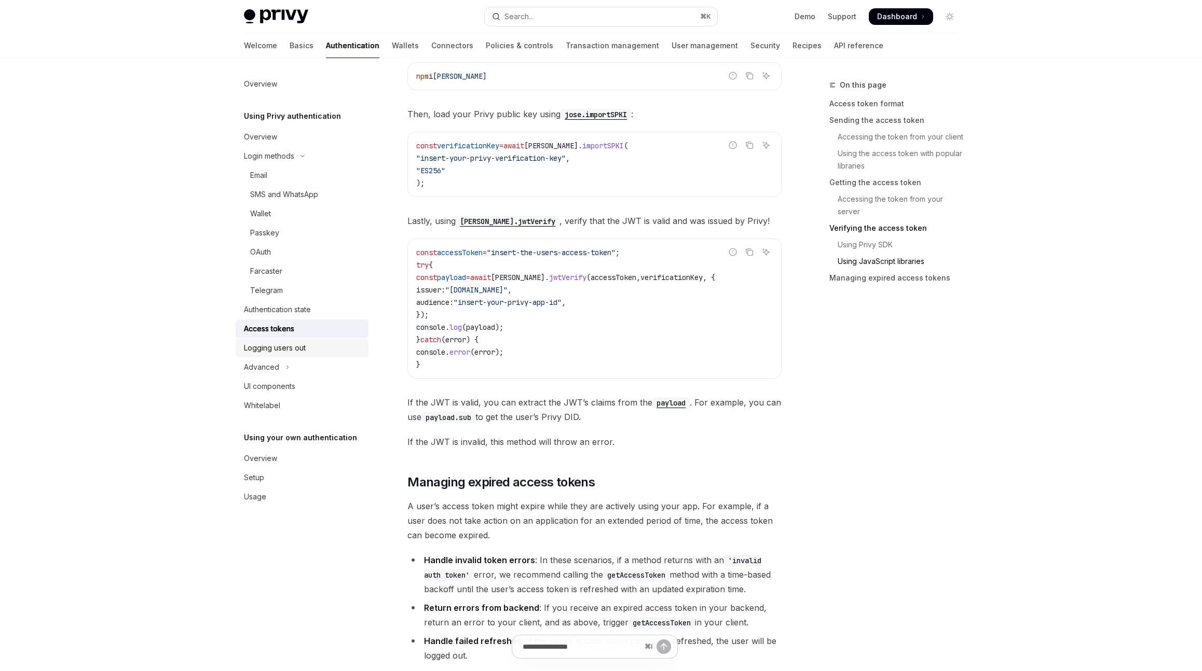
click at [302, 347] on div "Logging users out" at bounding box center [275, 348] width 62 height 12
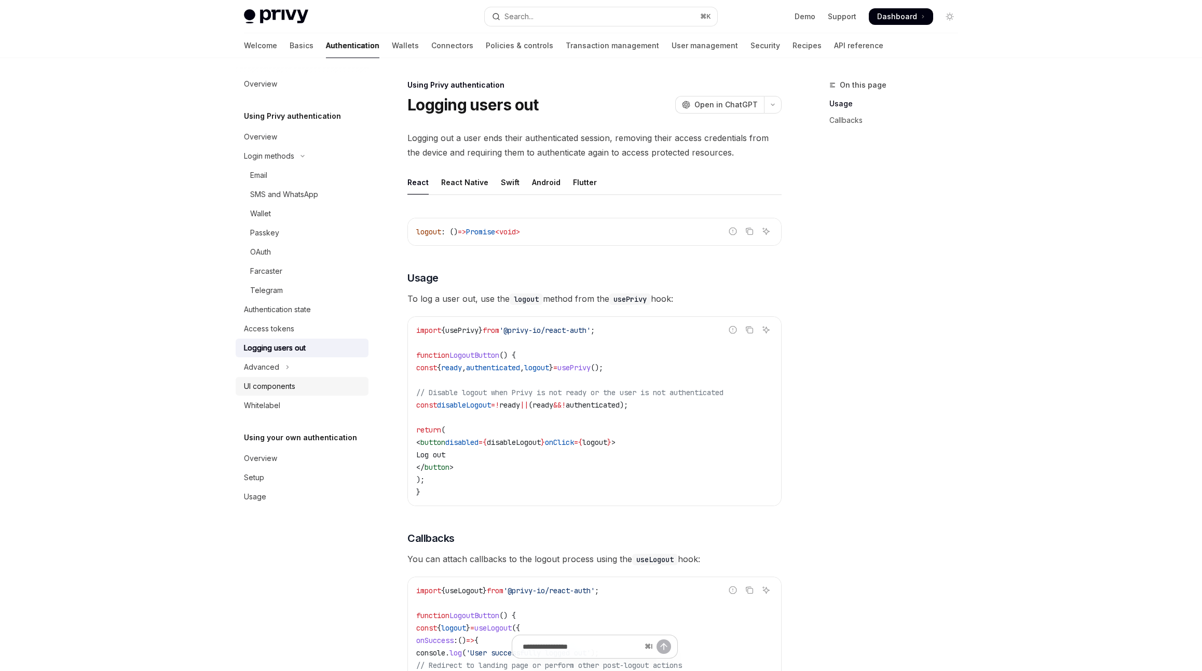
click at [288, 379] on link "UI components" at bounding box center [302, 386] width 133 height 19
type textarea "*"
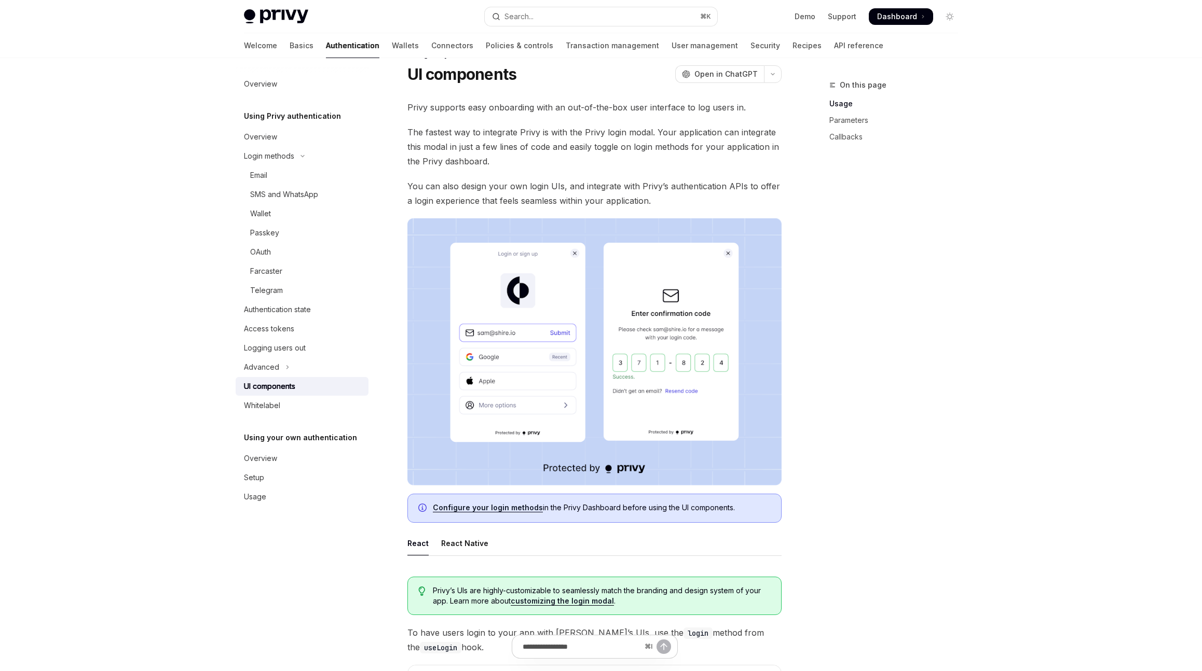
scroll to position [31, 0]
click at [745, 77] on span "Open in ChatGPT" at bounding box center [725, 73] width 63 height 10
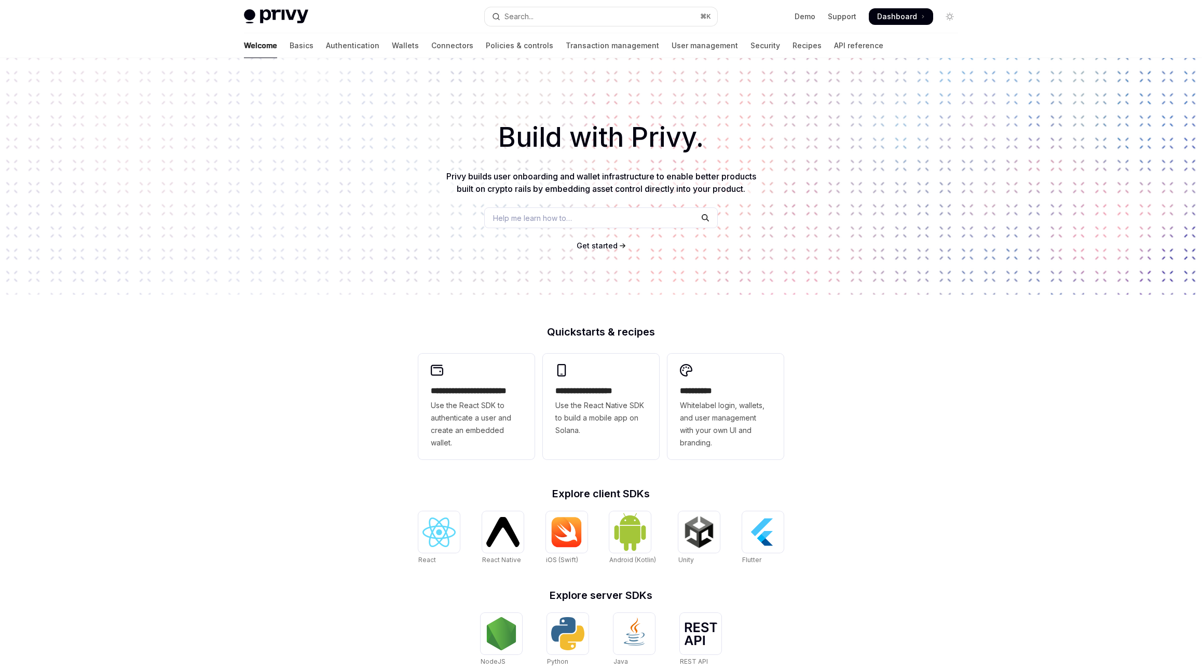
click at [903, 16] on span "Dashboard" at bounding box center [897, 16] width 40 height 10
type textarea "*"
